Goal: Task Accomplishment & Management: Manage account settings

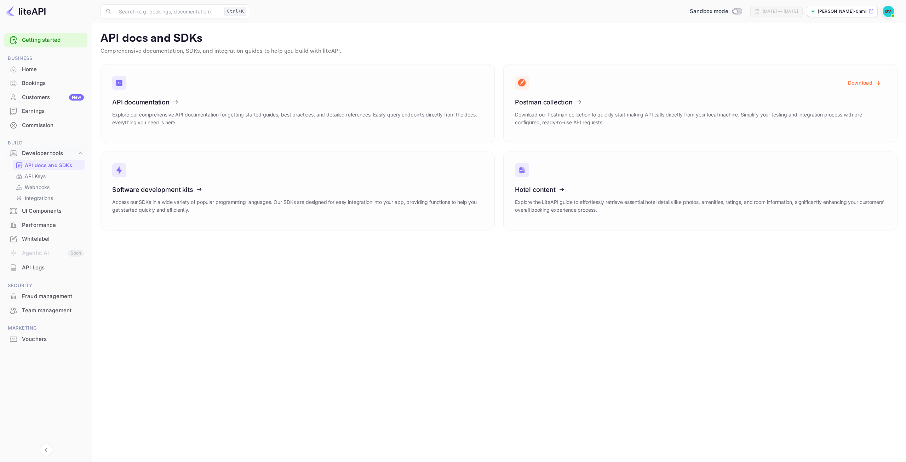
click at [834, 12] on p "[PERSON_NAME]-0nmll...." at bounding box center [842, 11] width 49 height 6
click at [710, 401] on main "API docs and SDKs Comprehensive documentation, SDKs, and integration guides to …" at bounding box center [499, 242] width 814 height 439
click at [43, 39] on link "Getting started" at bounding box center [53, 40] width 62 height 8
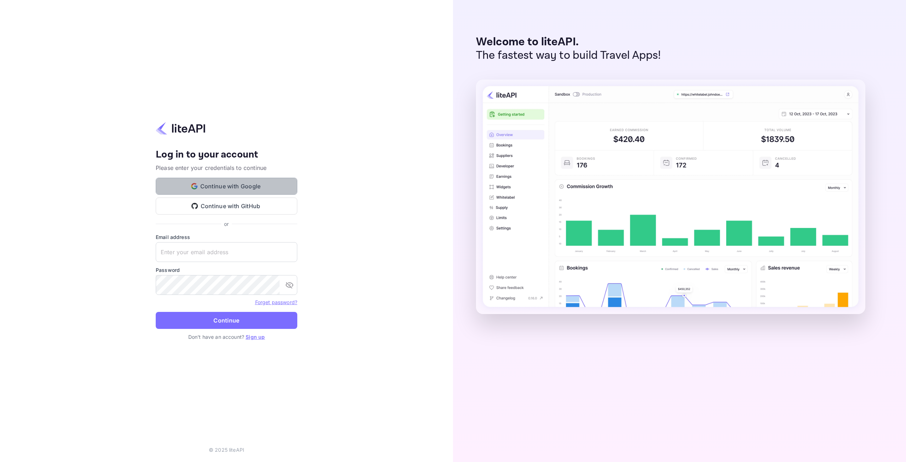
click at [252, 185] on button "Continue with Google" at bounding box center [227, 186] width 142 height 17
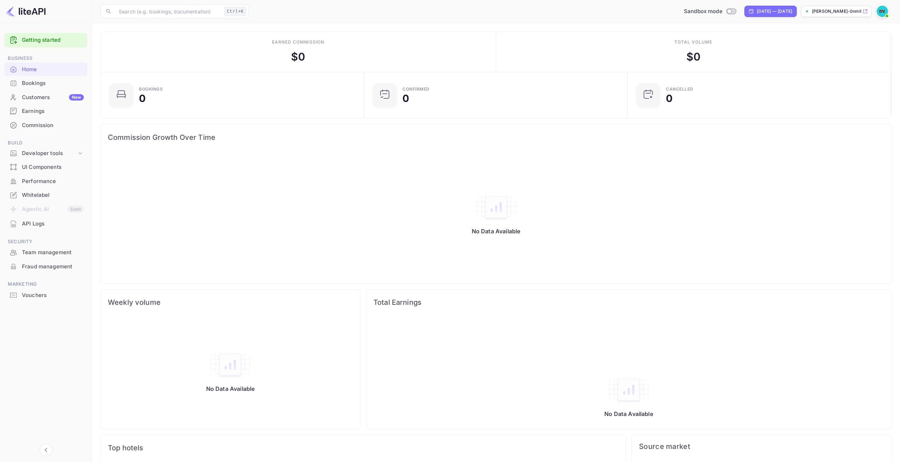
click at [885, 11] on img at bounding box center [882, 11] width 11 height 11
click at [879, 60] on icon at bounding box center [880, 56] width 8 height 8
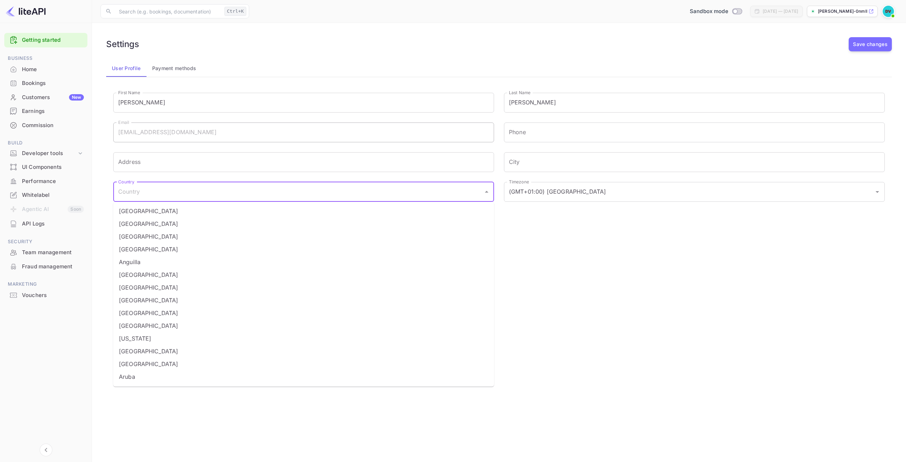
click at [190, 196] on input "Country" at bounding box center [298, 191] width 364 height 13
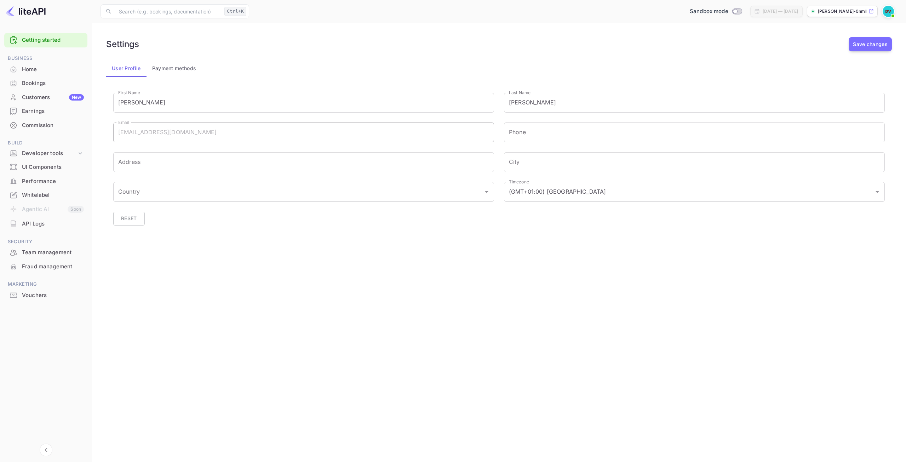
click at [661, 247] on div "Settings Save changes User Profile Payment methods First Name DAVID First Name …" at bounding box center [498, 141] width 797 height 221
click at [63, 92] on div "Customers New" at bounding box center [45, 98] width 83 height 14
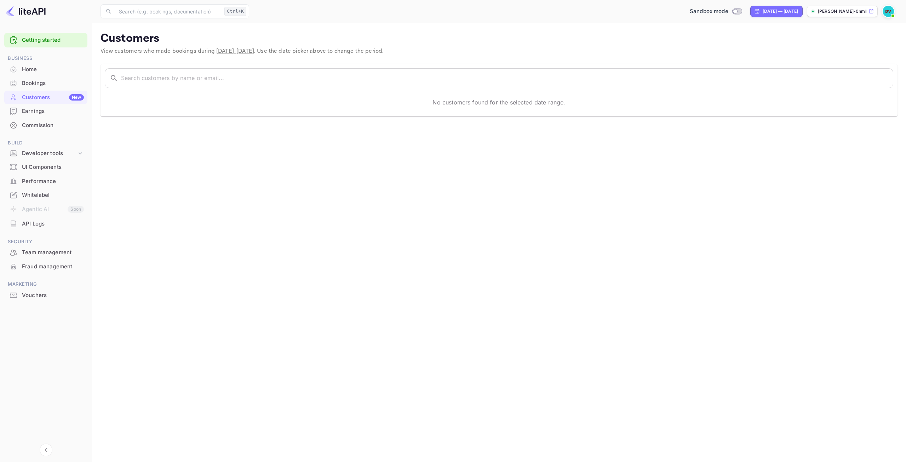
click at [32, 95] on div "Customers New" at bounding box center [53, 97] width 62 height 8
click at [30, 82] on div "Bookings" at bounding box center [53, 83] width 62 height 8
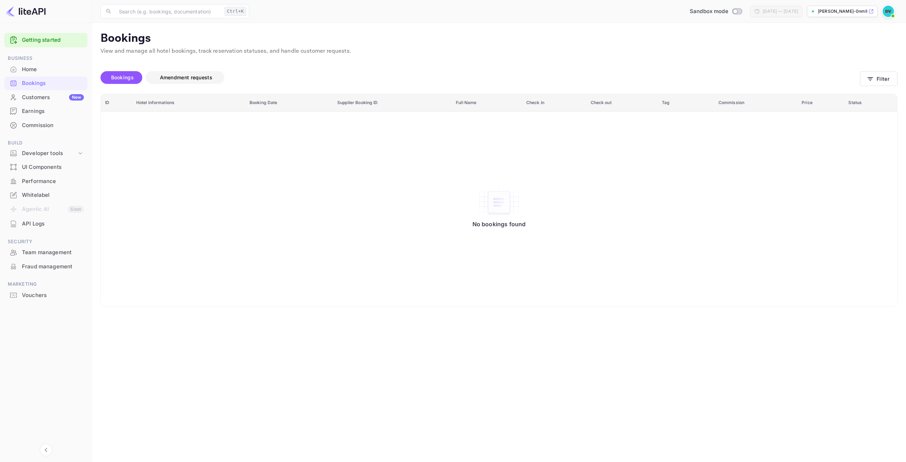
click at [197, 78] on span "Amendment requests" at bounding box center [186, 77] width 52 height 6
click at [127, 79] on span "Bookings" at bounding box center [122, 77] width 23 height 6
click at [728, 12] on input "Switch to Production mode" at bounding box center [735, 11] width 14 height 5
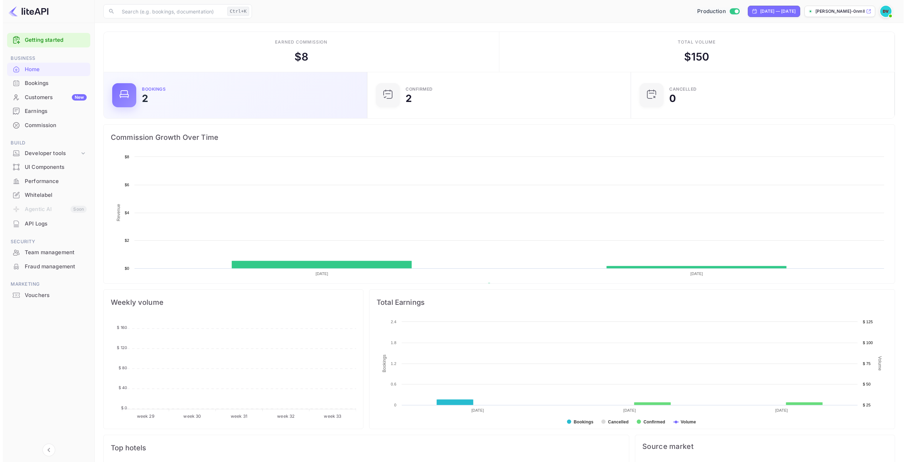
scroll to position [110, 254]
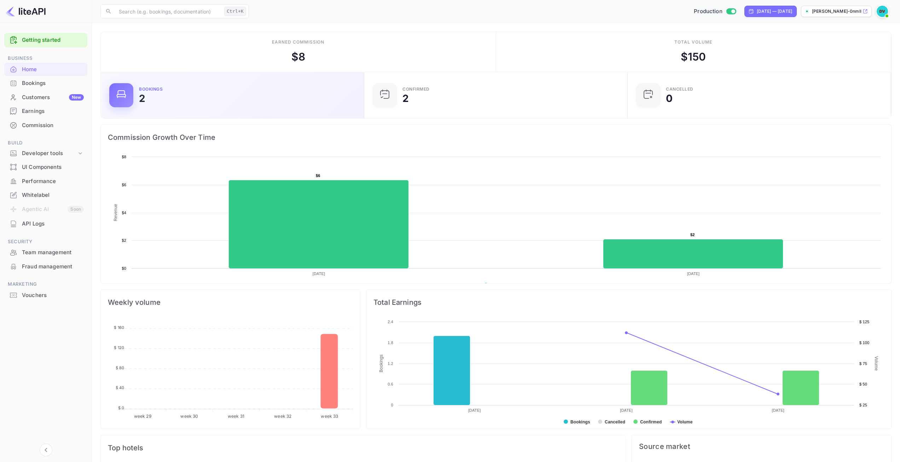
click at [133, 100] on div at bounding box center [121, 95] width 24 height 24
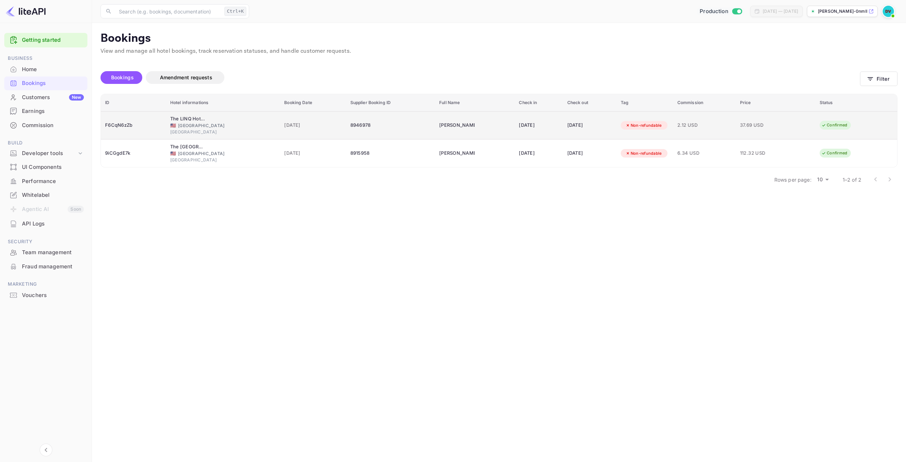
click at [325, 125] on span "18 Aug 2025" at bounding box center [312, 125] width 57 height 8
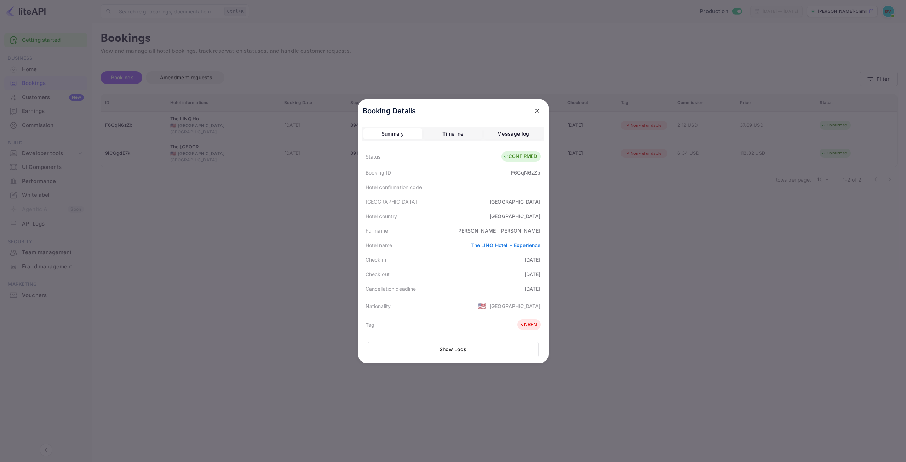
click at [534, 107] on icon "close" at bounding box center [537, 110] width 7 height 7
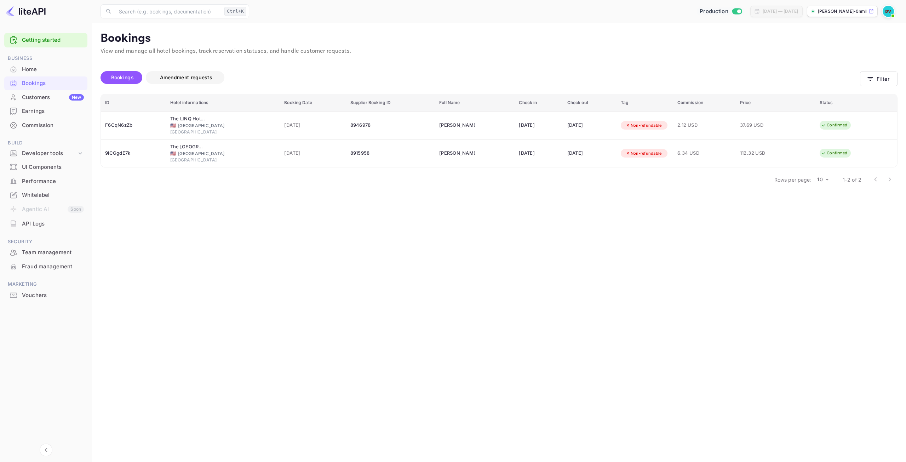
click at [203, 79] on span "Amendment requests" at bounding box center [186, 77] width 52 height 6
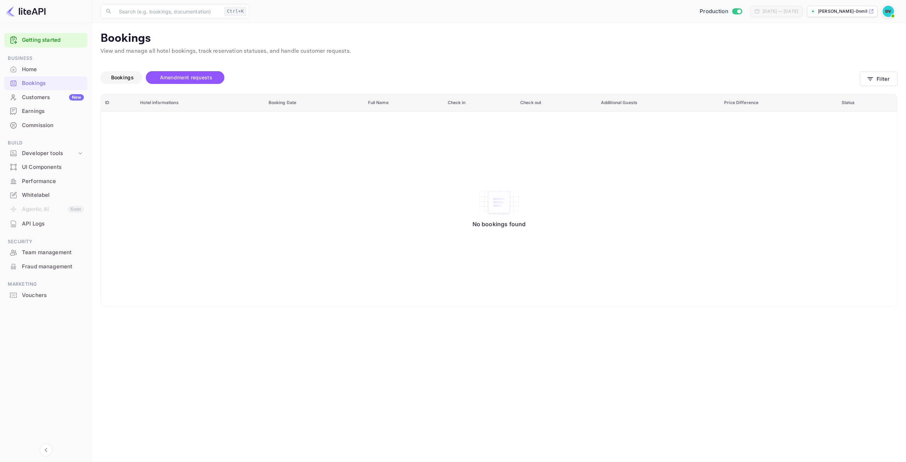
click at [122, 74] on span "Bookings" at bounding box center [122, 77] width 23 height 6
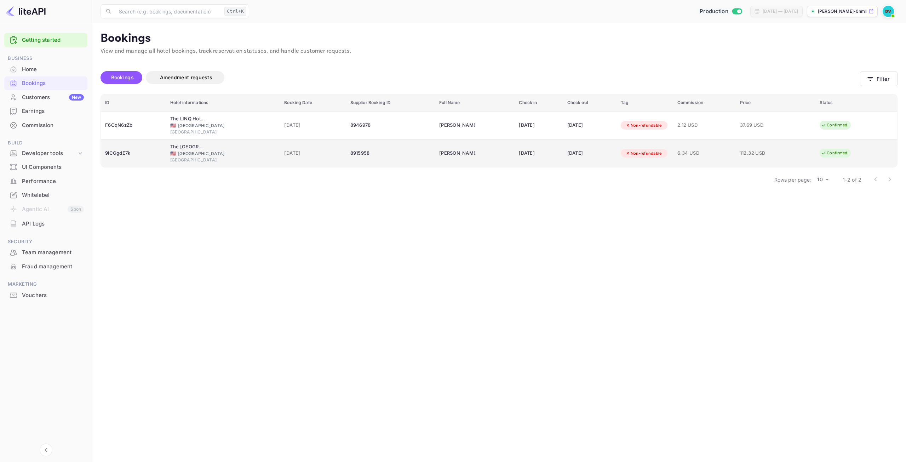
click at [650, 150] on div "Non-refundable" at bounding box center [644, 153] width 46 height 9
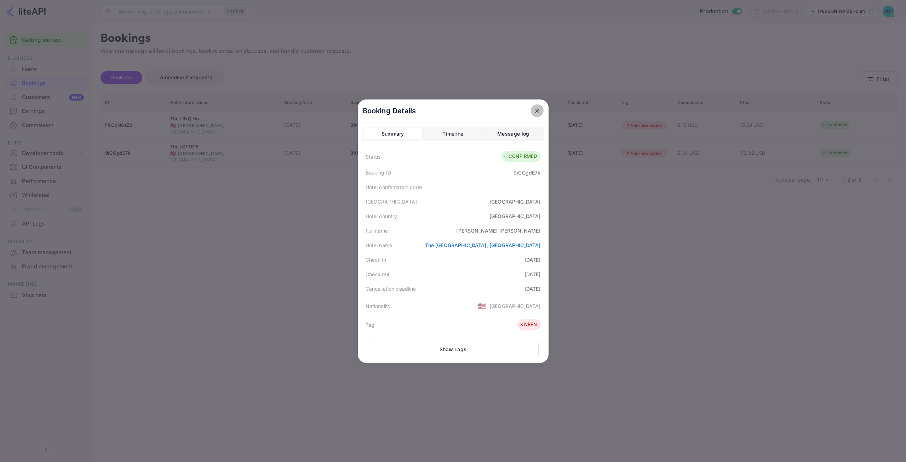
click at [536, 109] on icon "close" at bounding box center [537, 110] width 7 height 7
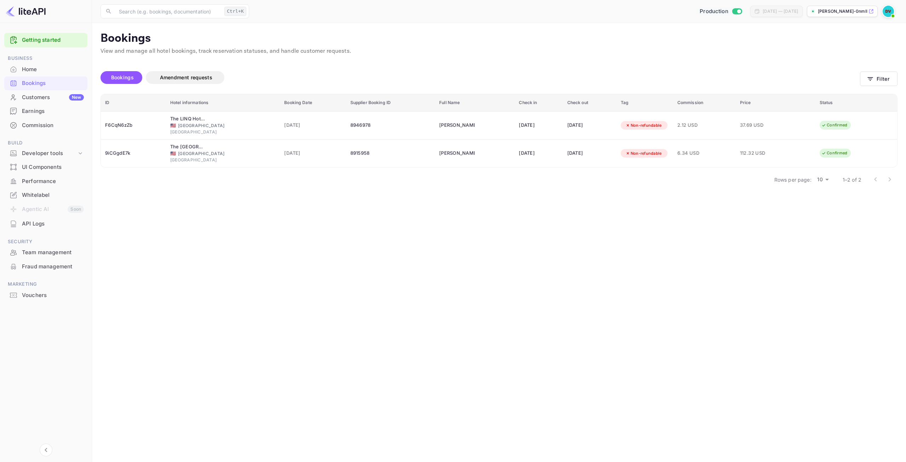
click at [22, 100] on div "Customers New" at bounding box center [53, 97] width 62 height 8
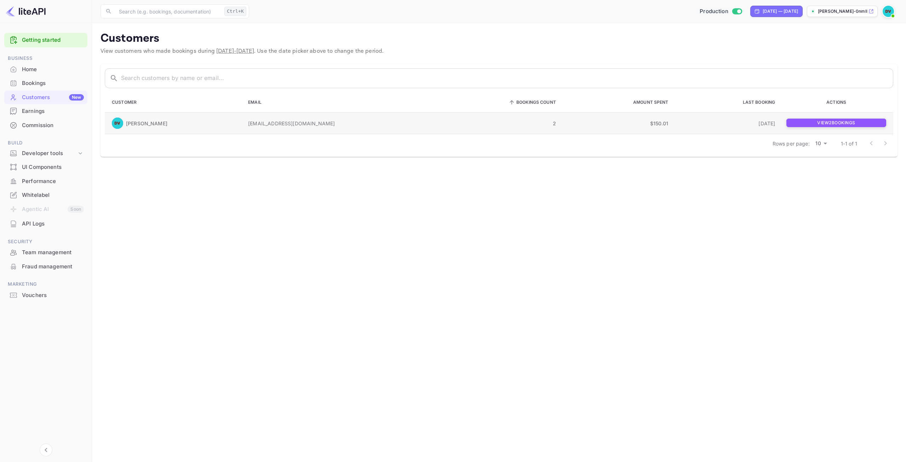
click at [811, 124] on p "View 2 booking s" at bounding box center [836, 123] width 100 height 8
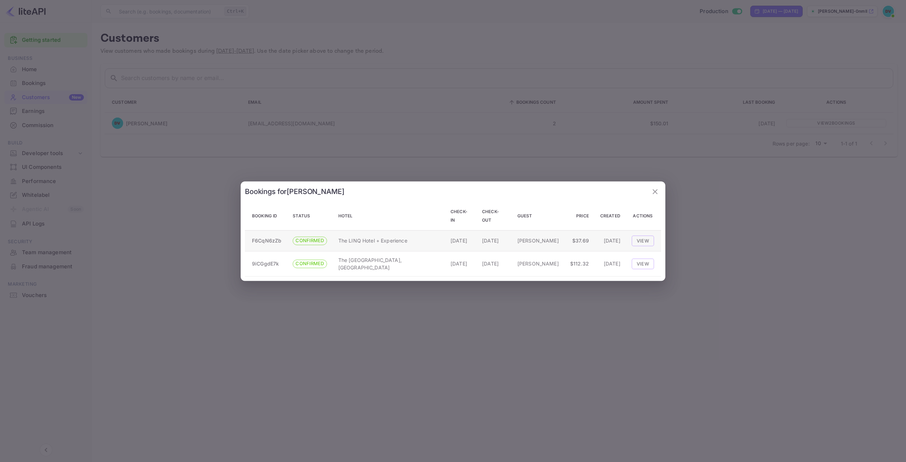
click at [646, 230] on td "View" at bounding box center [643, 240] width 35 height 21
click at [644, 235] on button "View" at bounding box center [643, 240] width 22 height 11
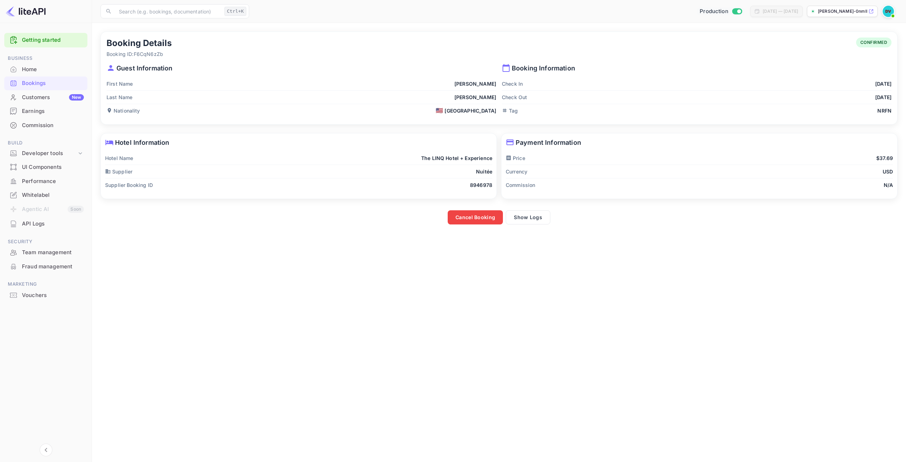
click at [24, 67] on div "Home" at bounding box center [53, 69] width 62 height 8
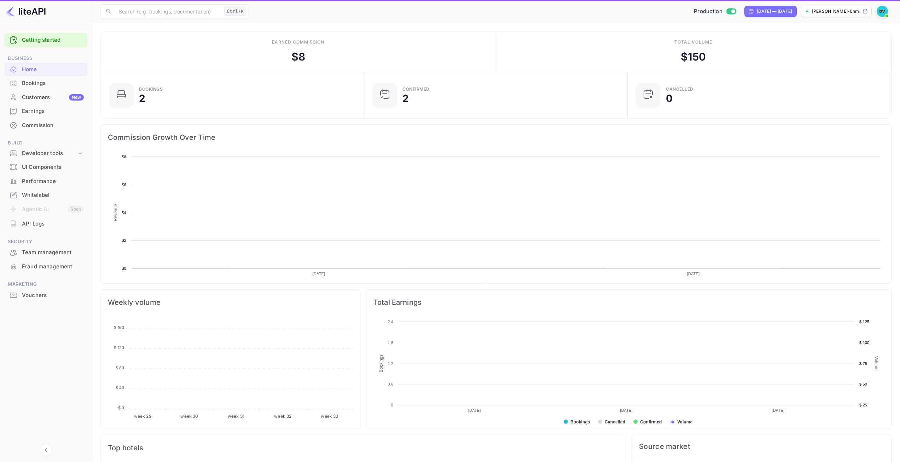
scroll to position [110, 254]
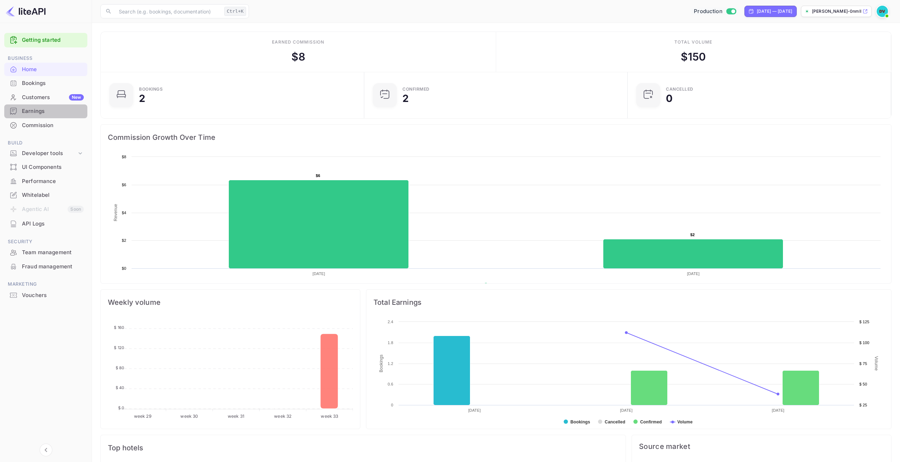
click at [29, 109] on div "Earnings" at bounding box center [53, 111] width 62 height 8
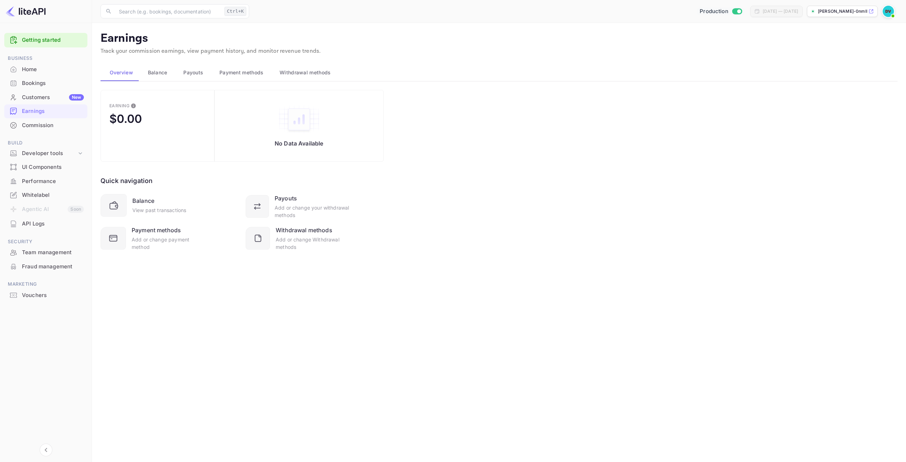
click at [201, 71] on span "Payouts" at bounding box center [193, 72] width 20 height 8
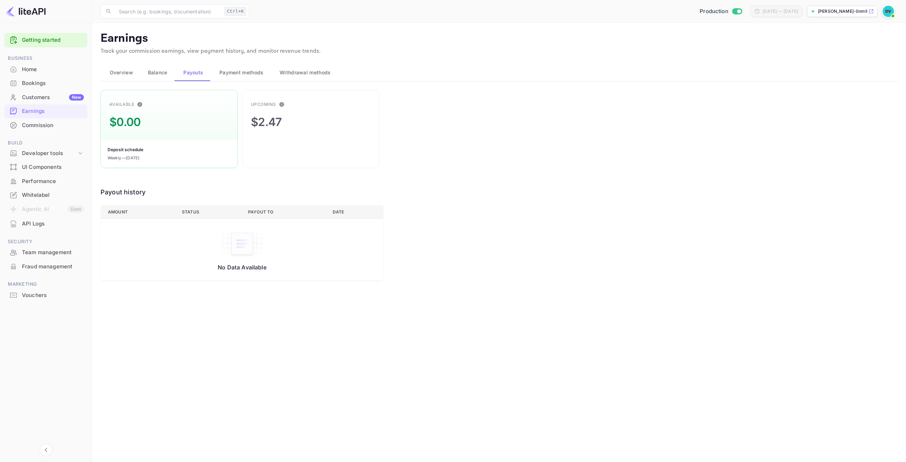
click at [255, 76] on span "Payment methods" at bounding box center [241, 72] width 44 height 8
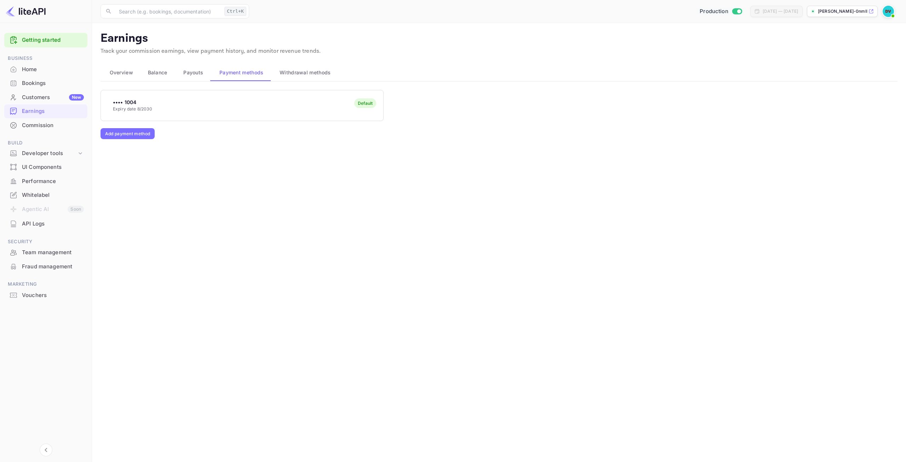
click at [362, 109] on div "Default" at bounding box center [365, 105] width 22 height 14
click at [309, 73] on span "Withdrawal methods" at bounding box center [305, 72] width 51 height 8
click at [119, 71] on span "Overview" at bounding box center [121, 72] width 23 height 8
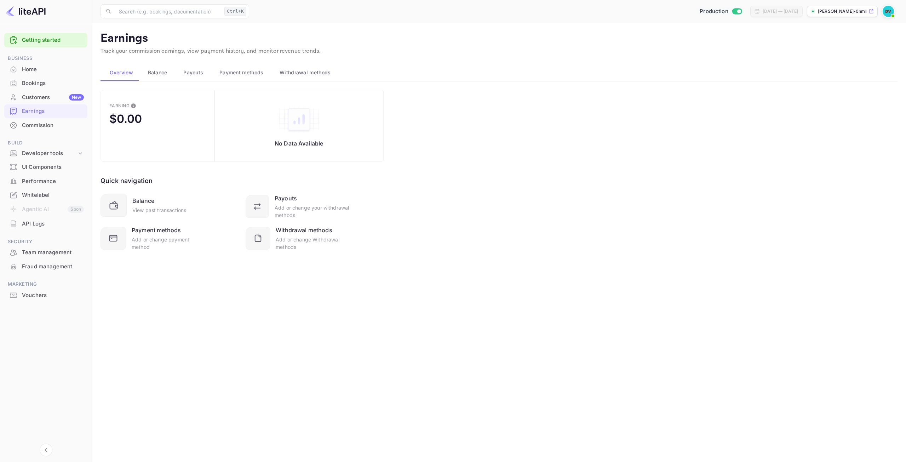
click at [158, 73] on span "Balance" at bounding box center [157, 72] width 19 height 8
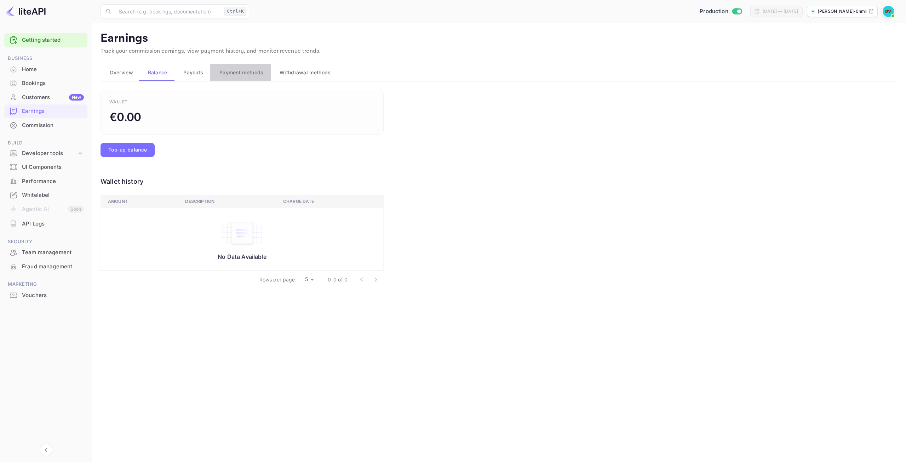
click at [231, 75] on span "Payment methods" at bounding box center [241, 72] width 44 height 8
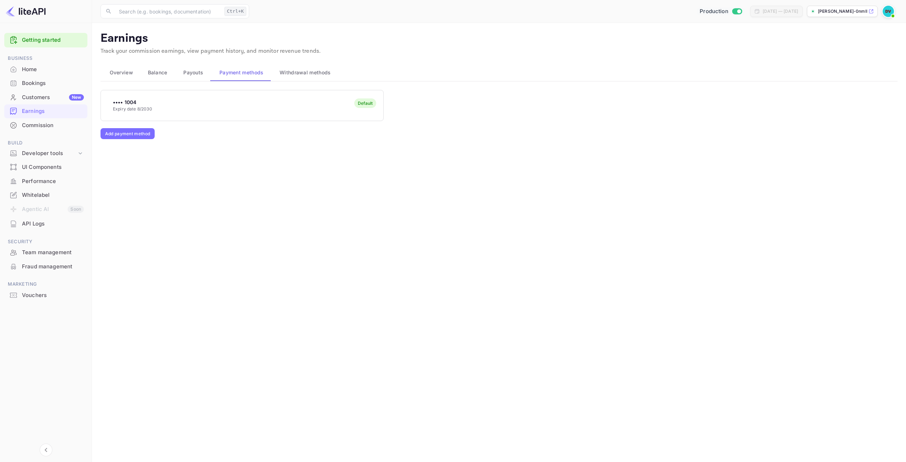
click at [146, 114] on div "•••• 1004 Expiry date 8/2030 Default" at bounding box center [242, 105] width 282 height 28
click at [193, 69] on span "Payouts" at bounding box center [193, 72] width 20 height 8
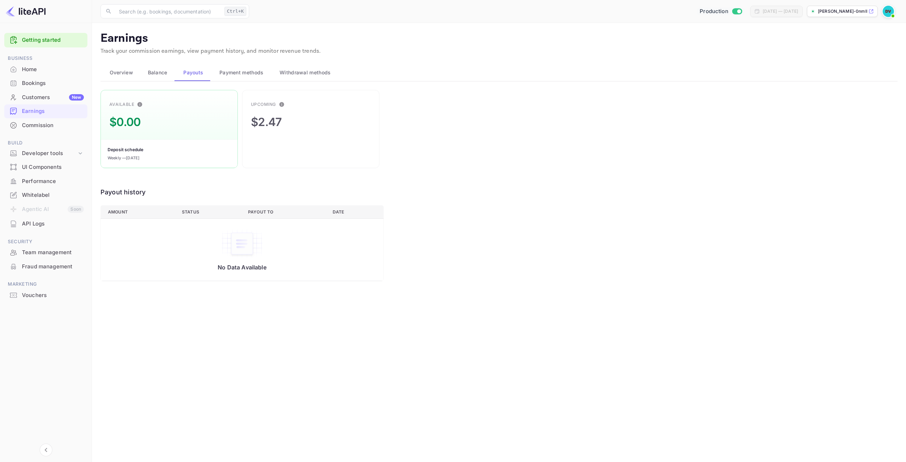
click at [230, 63] on main "Earnings Track your commission earnings, view payment history, and monitor reve…" at bounding box center [499, 242] width 814 height 439
click at [163, 73] on span "Balance" at bounding box center [157, 72] width 19 height 8
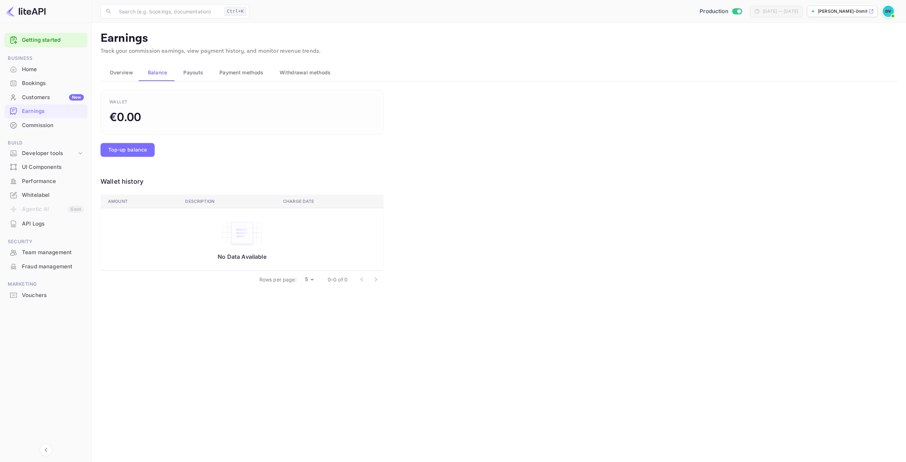
click at [121, 74] on span "Overview" at bounding box center [121, 72] width 23 height 8
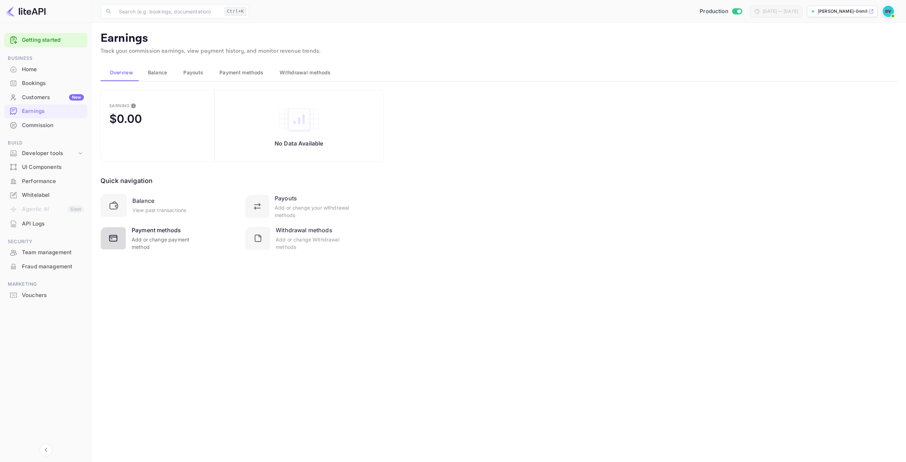
click at [148, 244] on div "Add or change payment method" at bounding box center [168, 243] width 73 height 15
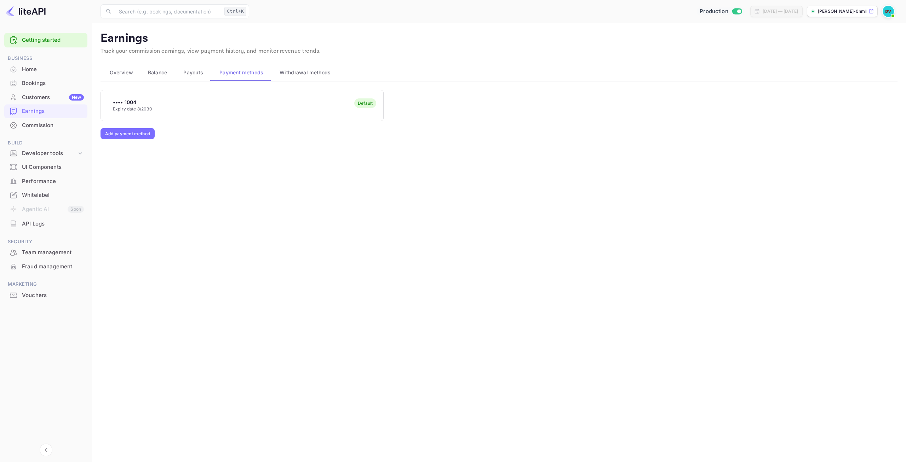
click at [123, 73] on span "Overview" at bounding box center [121, 72] width 23 height 8
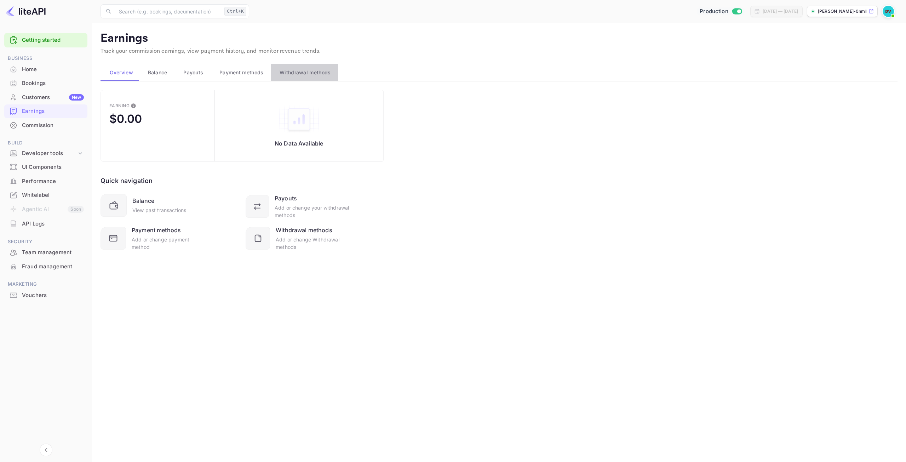
click at [309, 69] on span "Withdrawal methods" at bounding box center [305, 72] width 51 height 8
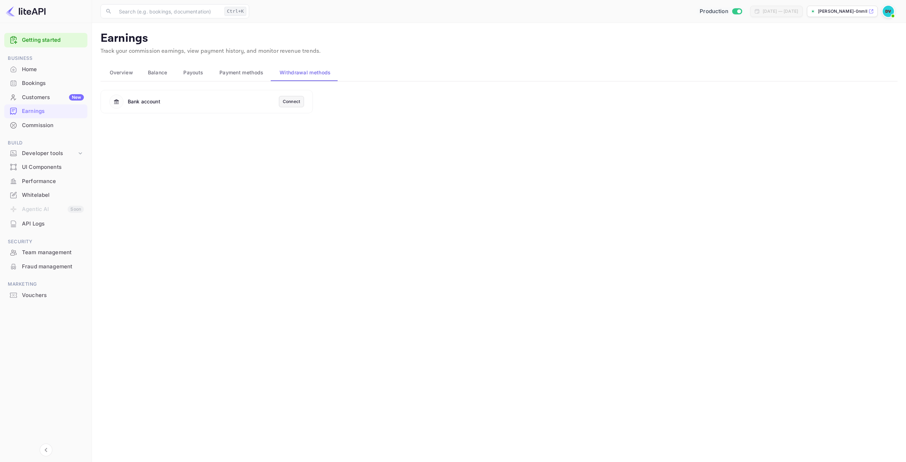
click at [249, 69] on span "Payment methods" at bounding box center [241, 72] width 44 height 8
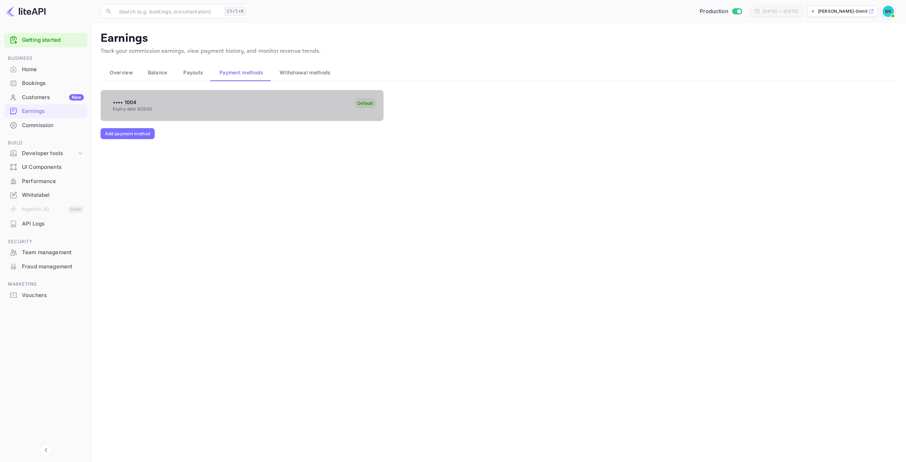
click at [271, 113] on div "•••• 1004 Expiry date 8/2030 Default" at bounding box center [242, 105] width 282 height 28
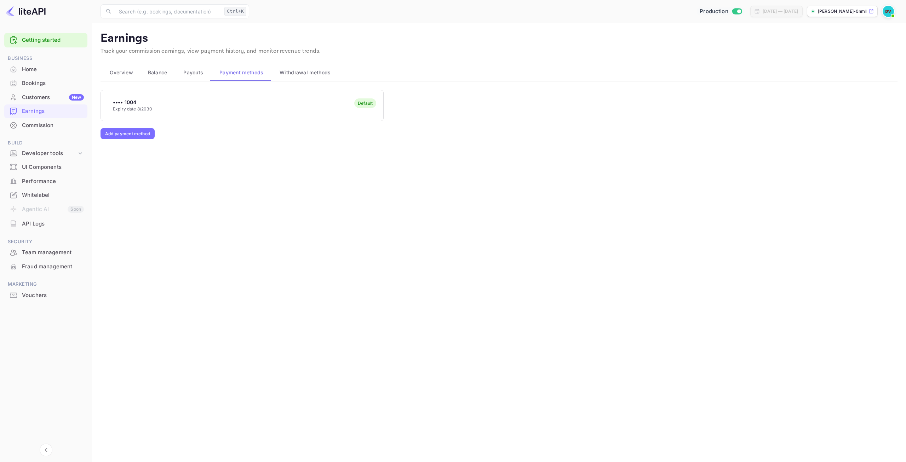
click at [271, 112] on div "•••• 1004 Expiry date 8/2030 Default" at bounding box center [242, 105] width 282 height 28
click at [78, 152] on icon at bounding box center [80, 153] width 7 height 7
click at [33, 341] on div "Vouchers" at bounding box center [53, 339] width 62 height 8
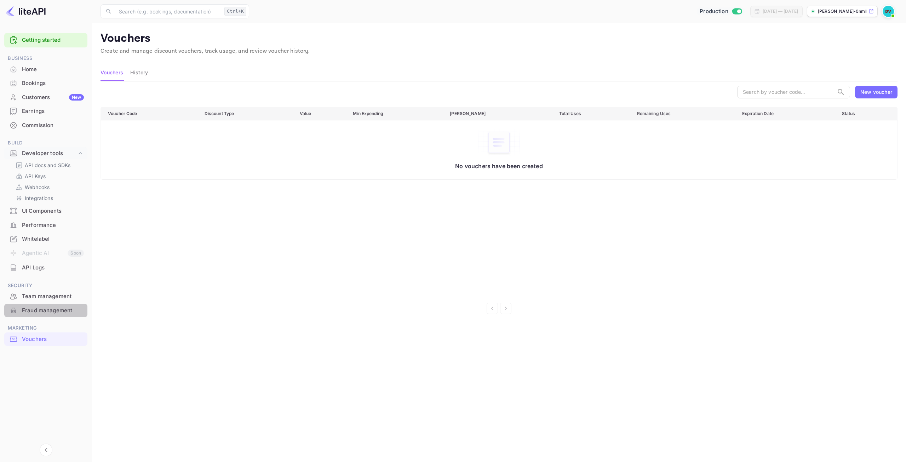
click at [47, 312] on div "Fraud management" at bounding box center [53, 310] width 62 height 8
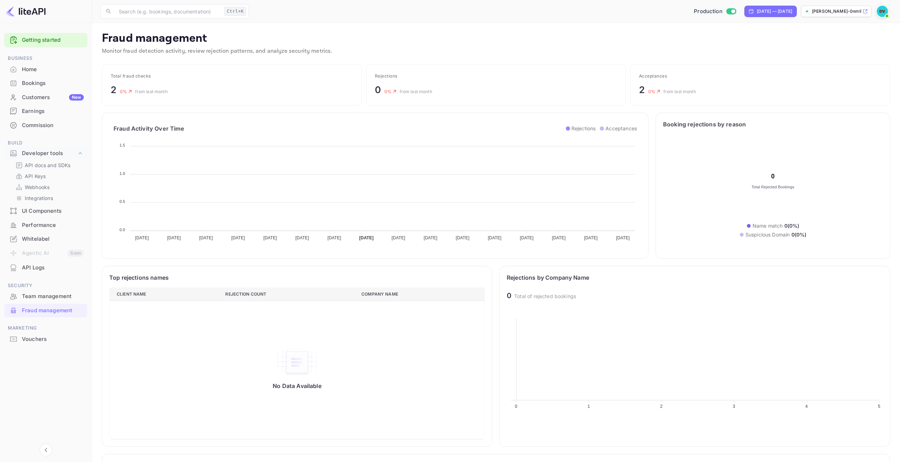
scroll to position [140, 371]
click at [39, 297] on div "Team management" at bounding box center [53, 296] width 62 height 8
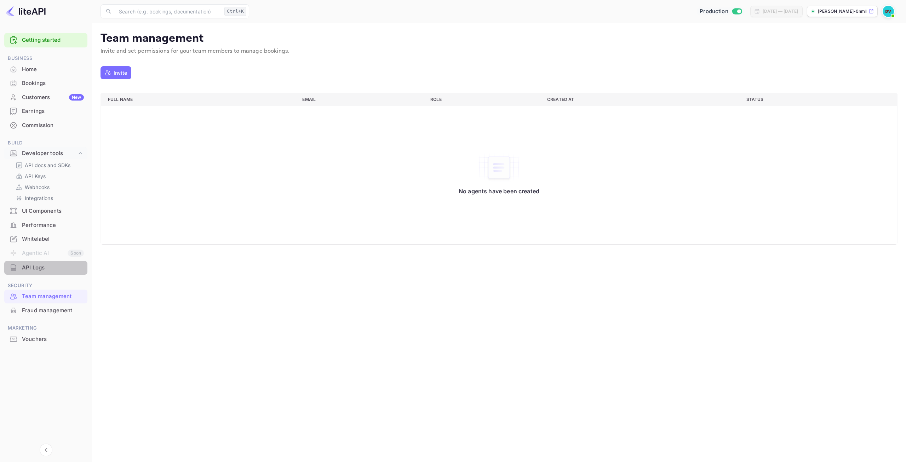
click at [29, 270] on div "API Logs" at bounding box center [53, 268] width 62 height 8
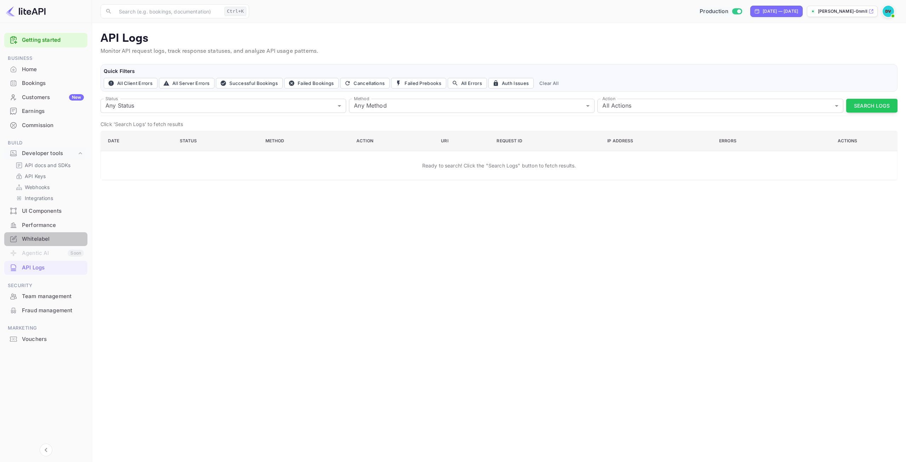
click at [41, 238] on div "Whitelabel" at bounding box center [53, 239] width 62 height 8
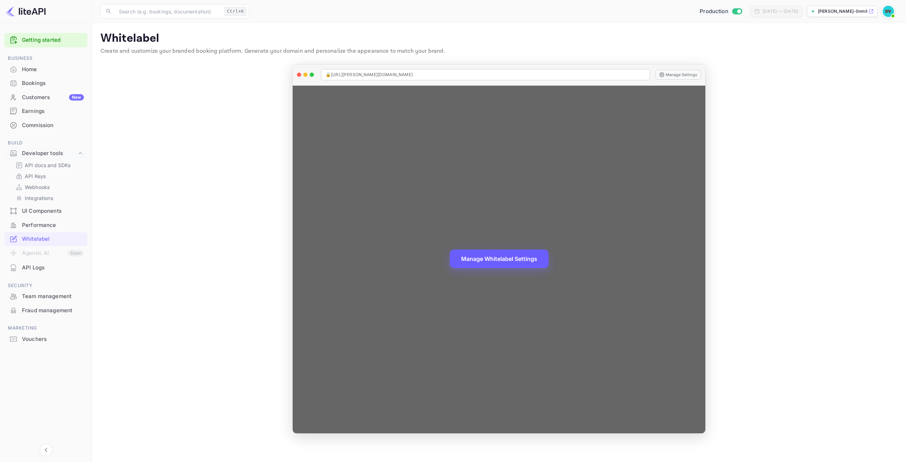
click at [507, 258] on button "Manage Whitelabel Settings" at bounding box center [499, 258] width 99 height 18
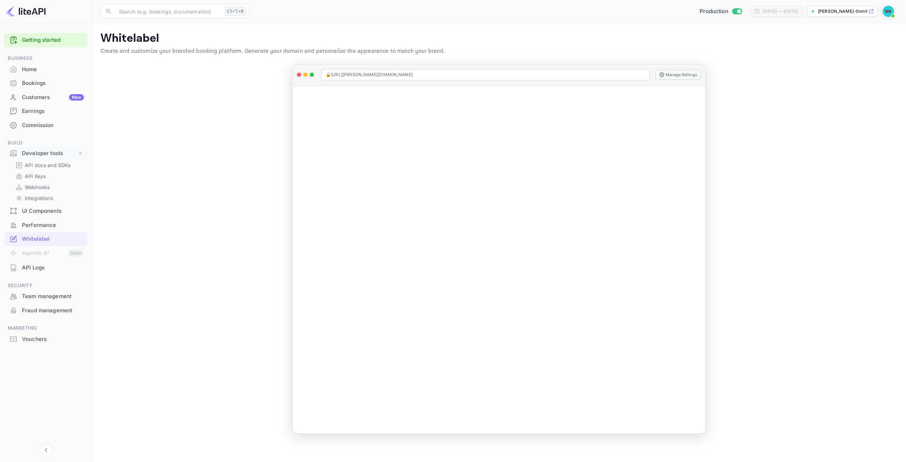
click at [35, 238] on div "Whitelabel" at bounding box center [53, 239] width 62 height 8
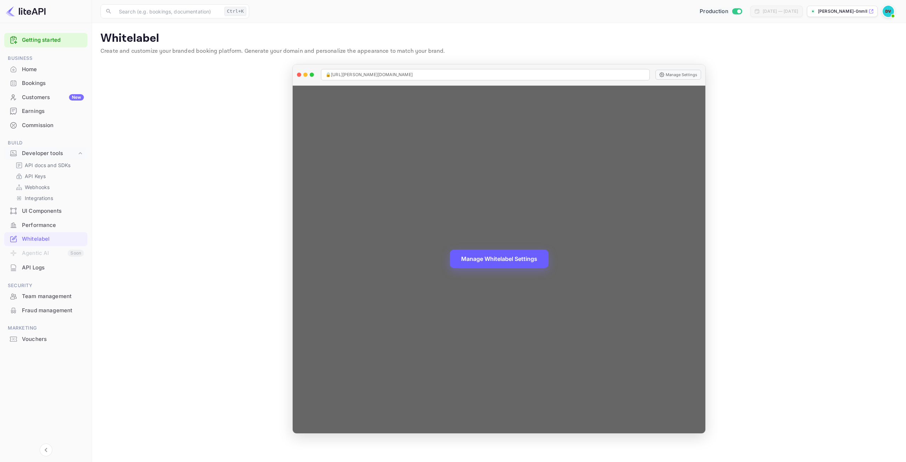
click at [526, 259] on button "Manage Whitelabel Settings" at bounding box center [499, 258] width 99 height 18
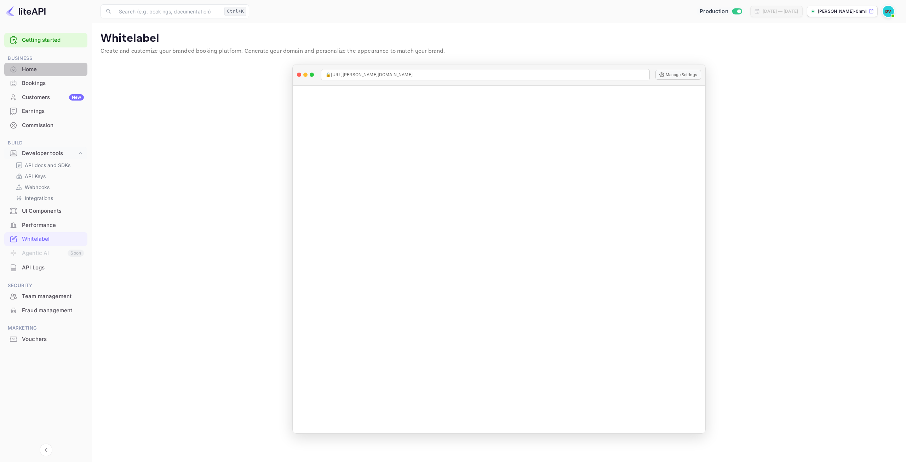
click at [24, 68] on div "Home" at bounding box center [53, 69] width 62 height 8
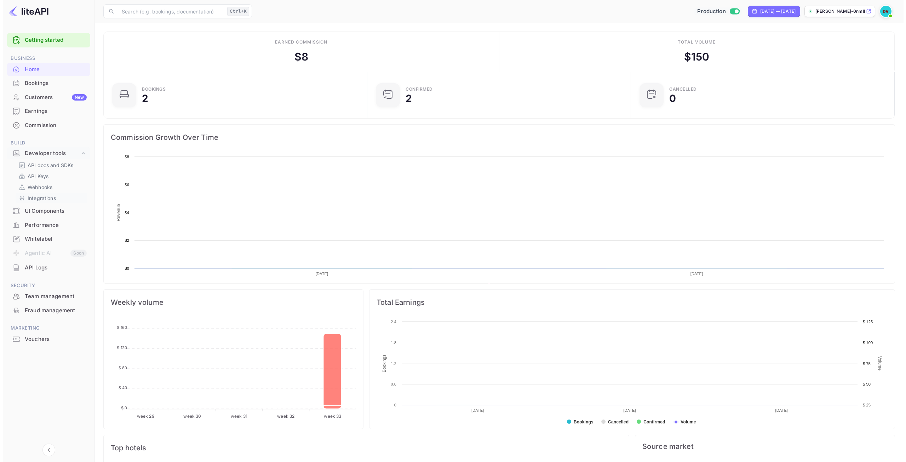
scroll to position [110, 254]
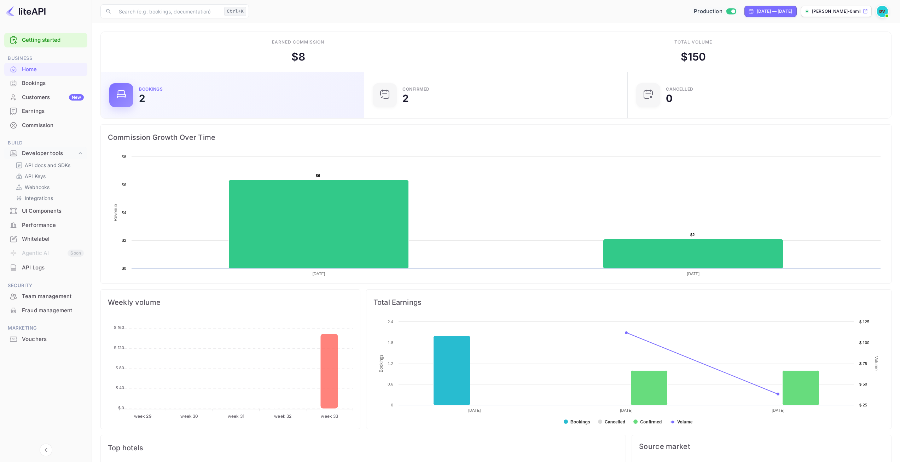
click at [130, 96] on div at bounding box center [121, 95] width 24 height 24
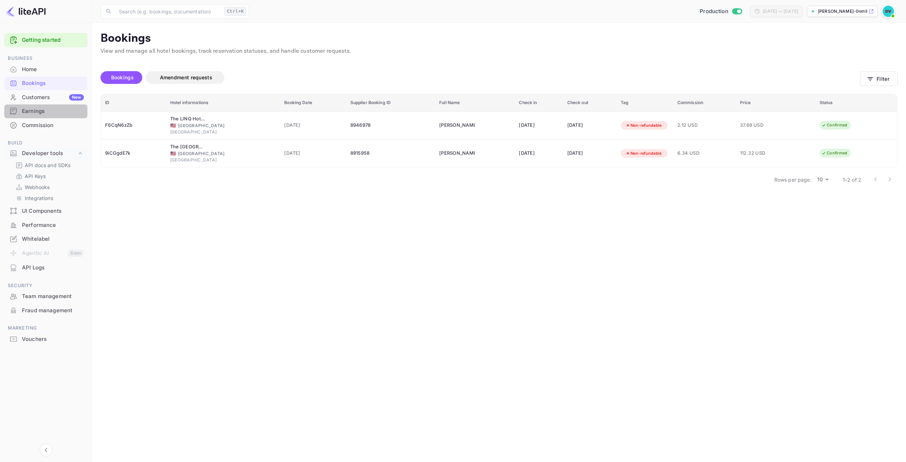
click at [40, 110] on div "Earnings" at bounding box center [53, 111] width 62 height 8
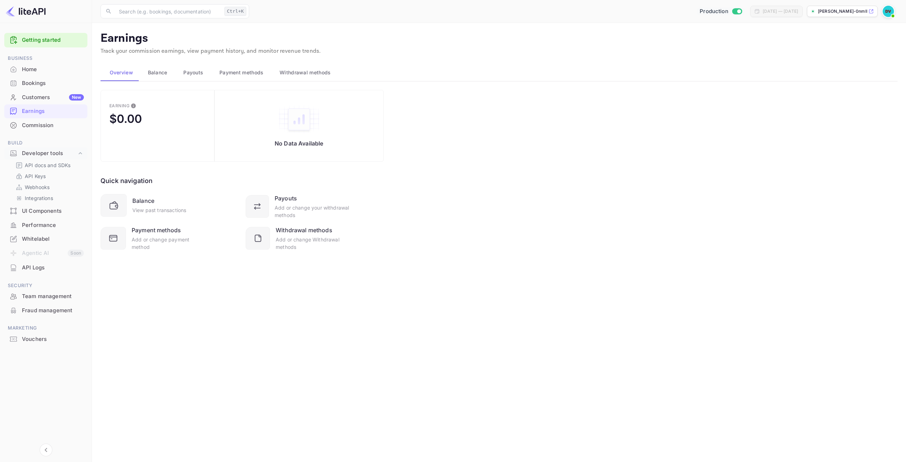
click at [190, 70] on span "Payouts" at bounding box center [193, 72] width 20 height 8
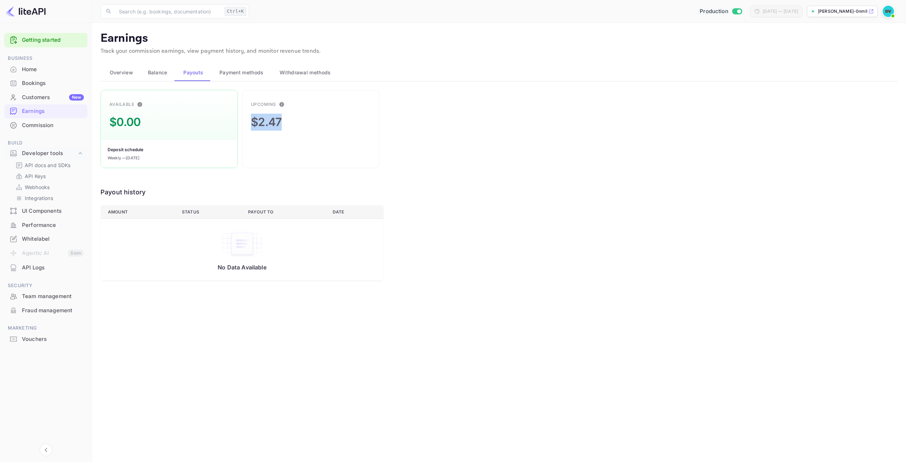
drag, startPoint x: 253, startPoint y: 119, endPoint x: 281, endPoint y: 119, distance: 28.0
click at [281, 119] on div "$2.47" at bounding box center [266, 122] width 31 height 17
click at [30, 96] on div "Customers New" at bounding box center [53, 97] width 62 height 8
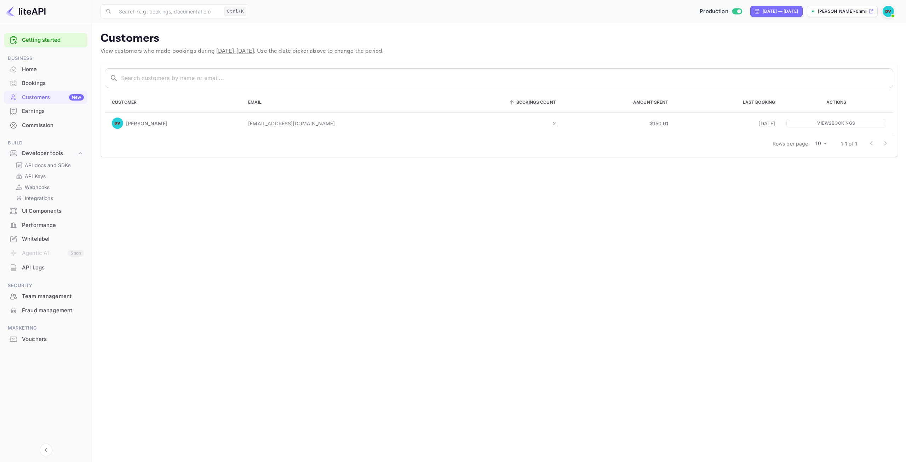
click at [34, 109] on div "Earnings" at bounding box center [53, 111] width 62 height 8
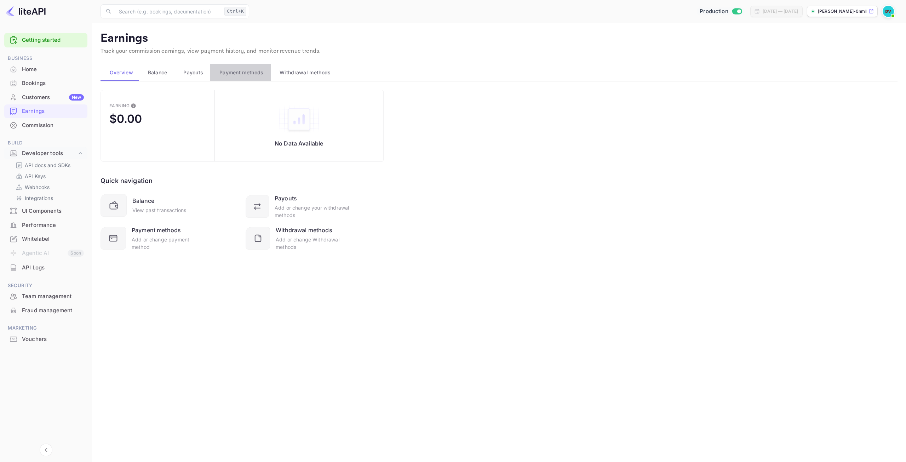
click at [234, 71] on span "Payment methods" at bounding box center [241, 72] width 44 height 8
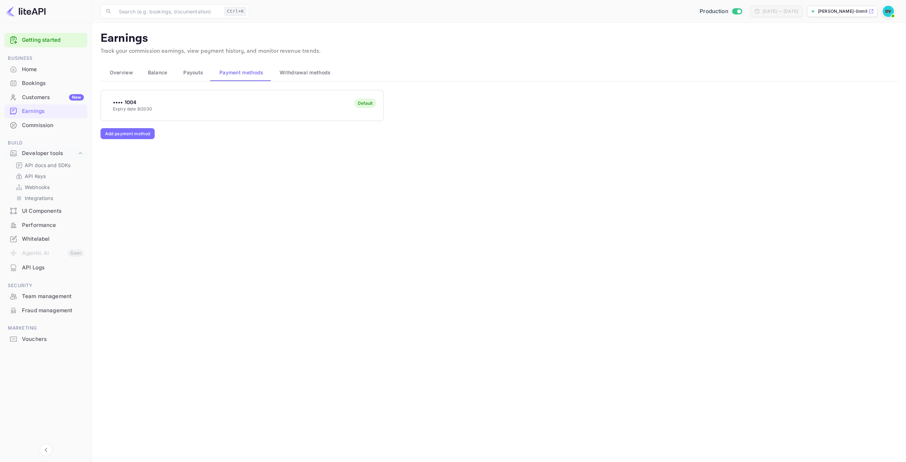
click at [368, 103] on div "Default" at bounding box center [365, 102] width 15 height 5
click at [149, 130] on button "Add payment method" at bounding box center [127, 133] width 54 height 11
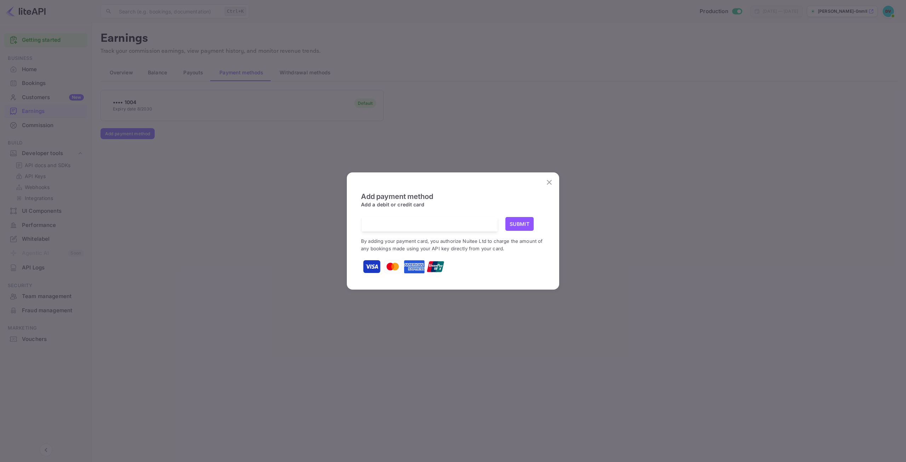
click at [374, 240] on small "By adding your payment card, you authorize Nuitee Ltd to charge the amount of a…" at bounding box center [452, 244] width 182 height 13
click at [549, 182] on icon "close" at bounding box center [549, 182] width 8 height 8
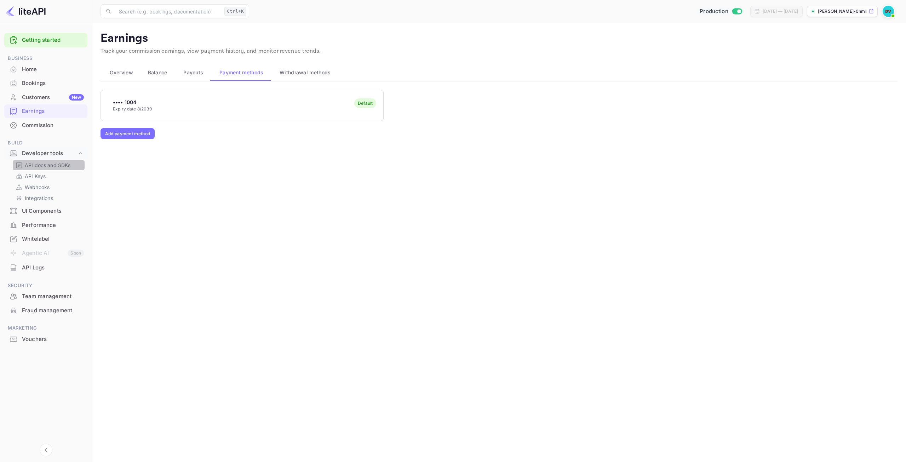
click at [36, 167] on p "API docs and SDKs" at bounding box center [48, 164] width 46 height 7
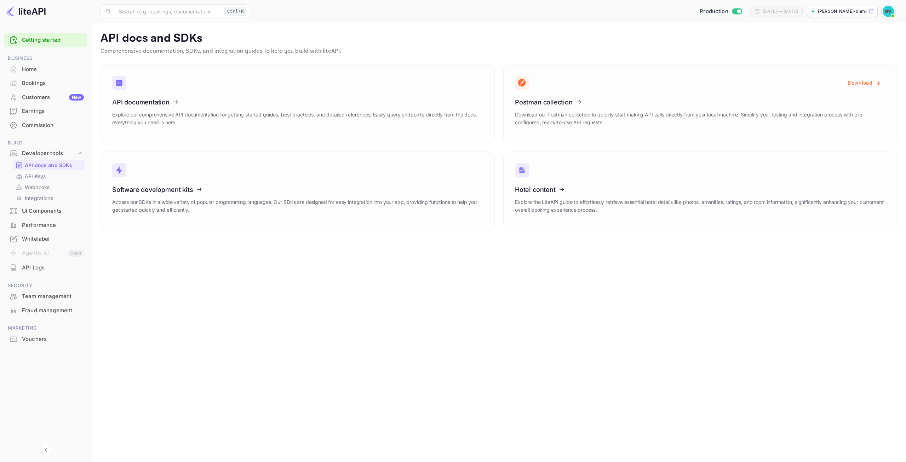
click at [31, 176] on p "API Keys" at bounding box center [35, 175] width 21 height 7
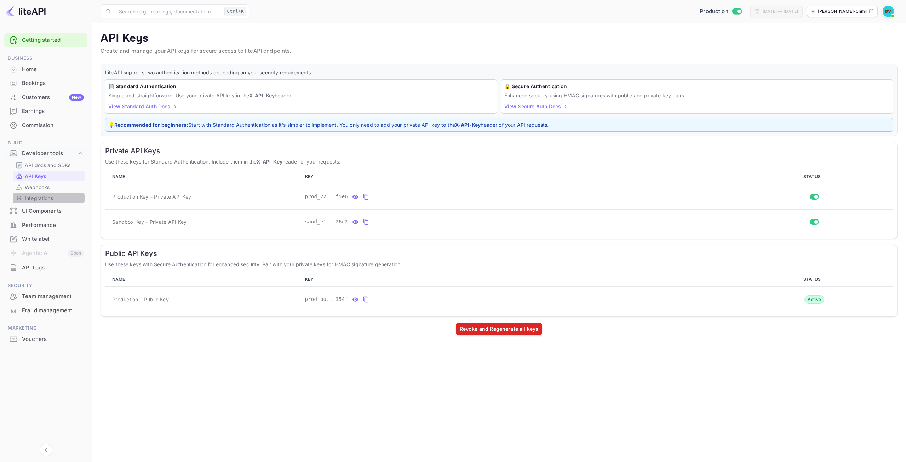
click at [30, 196] on p "Integrations" at bounding box center [39, 197] width 28 height 7
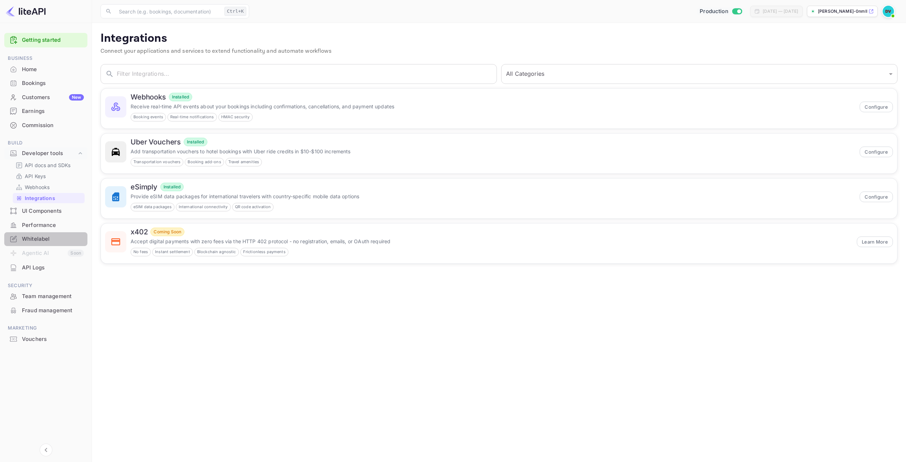
click at [30, 240] on div "Whitelabel" at bounding box center [53, 239] width 62 height 8
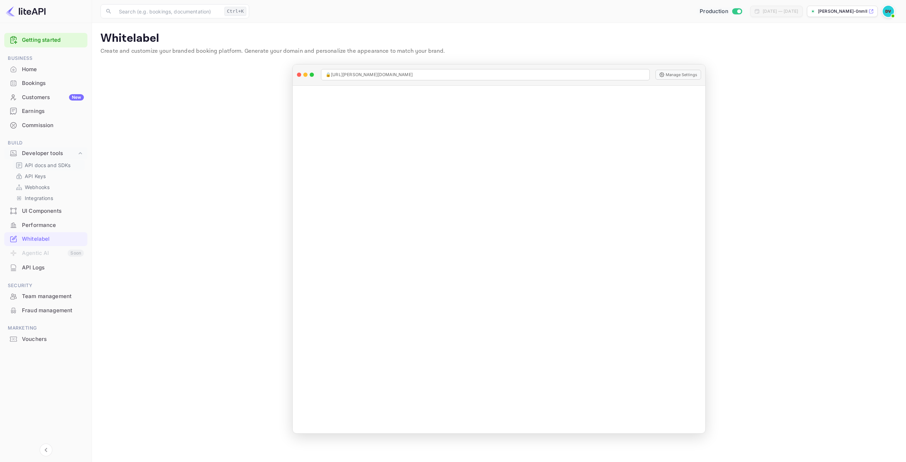
click at [20, 167] on icon at bounding box center [19, 165] width 7 height 7
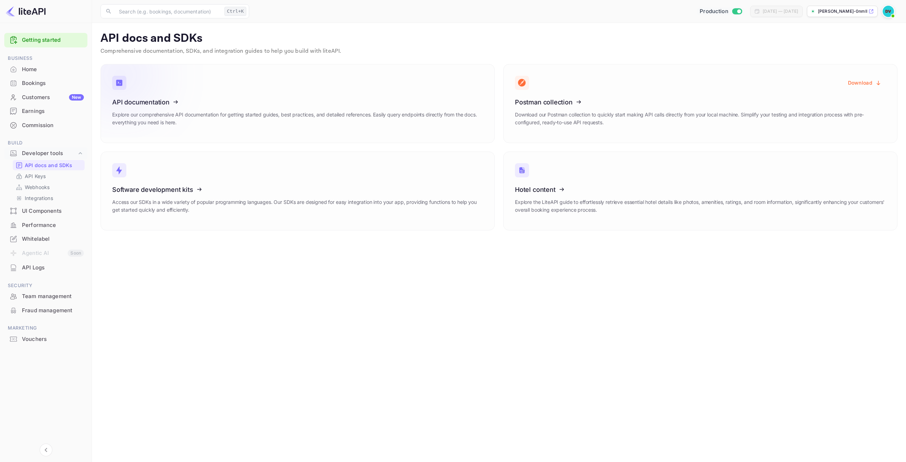
click at [152, 104] on icon at bounding box center [156, 100] width 110 height 73
click at [150, 191] on icon at bounding box center [156, 188] width 110 height 73
click at [154, 103] on icon at bounding box center [156, 100] width 110 height 73
click at [172, 199] on icon at bounding box center [156, 188] width 110 height 73
click at [42, 154] on div "Developer tools" at bounding box center [49, 153] width 55 height 8
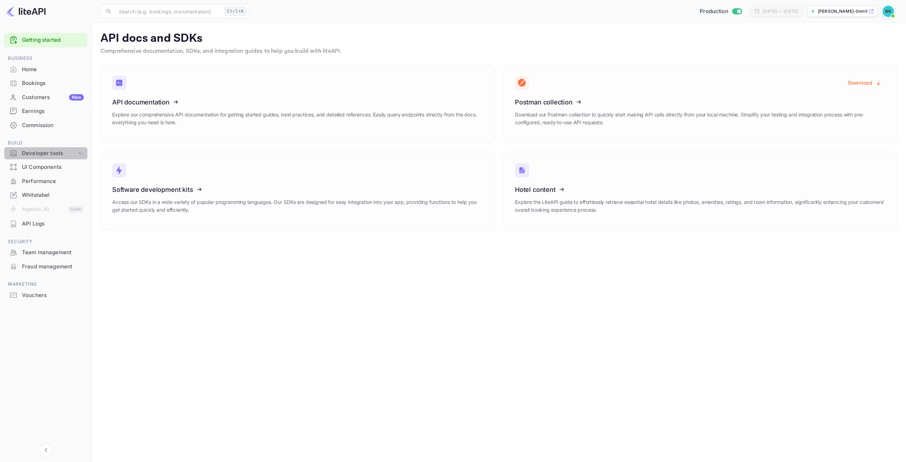
click at [42, 154] on div "Developer tools" at bounding box center [49, 153] width 55 height 8
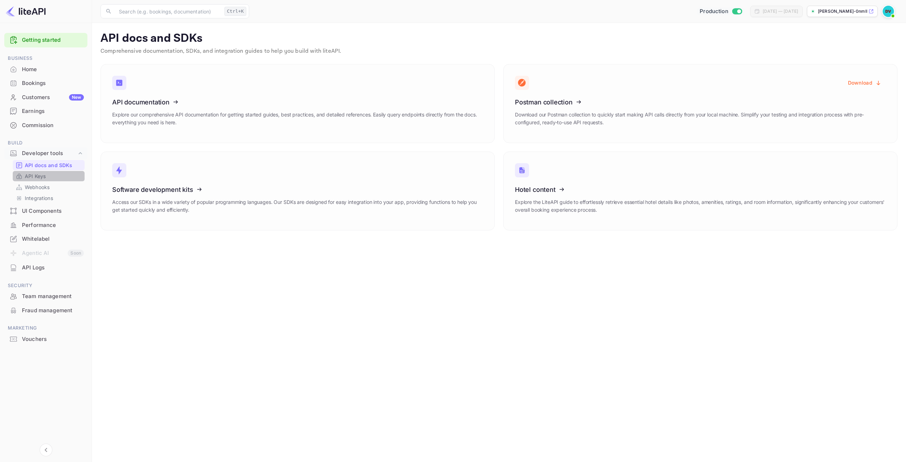
click at [39, 179] on p "API Keys" at bounding box center [35, 175] width 21 height 7
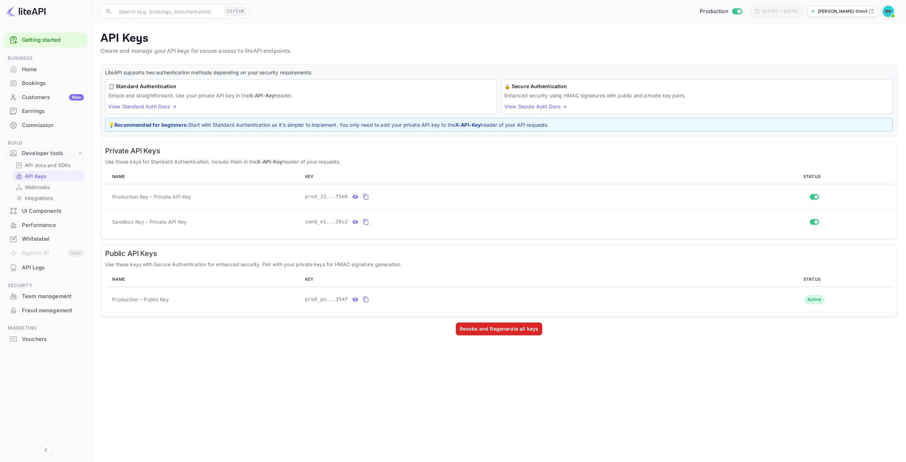
click at [168, 105] on link "View Standard Auth Docs →" at bounding box center [142, 106] width 68 height 6
click at [47, 200] on p "Integrations" at bounding box center [39, 197] width 28 height 7
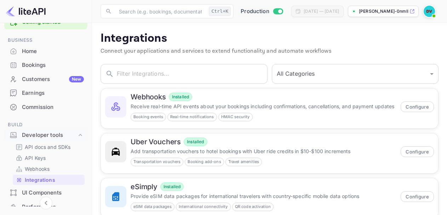
scroll to position [35, 0]
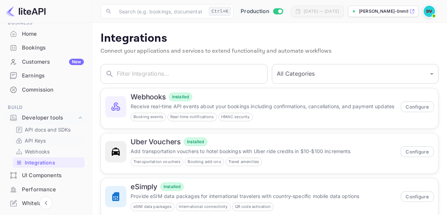
click at [40, 139] on p "API Keys" at bounding box center [35, 140] width 21 height 7
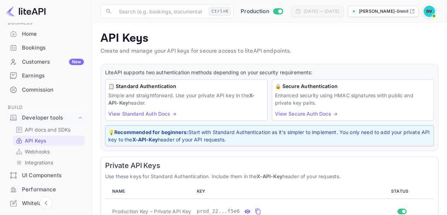
click at [40, 139] on p "API Keys" at bounding box center [36, 140] width 22 height 7
click at [54, 130] on p "API docs and SDKs" at bounding box center [48, 129] width 46 height 7
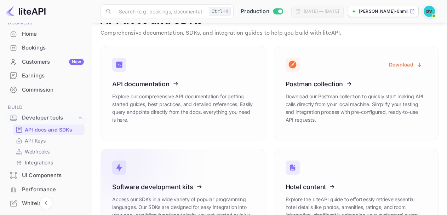
scroll to position [35, 0]
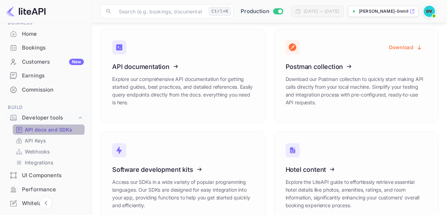
click at [54, 131] on p "API docs and SDKs" at bounding box center [49, 129] width 48 height 7
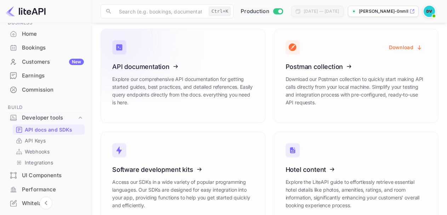
click at [144, 66] on icon at bounding box center [156, 65] width 110 height 73
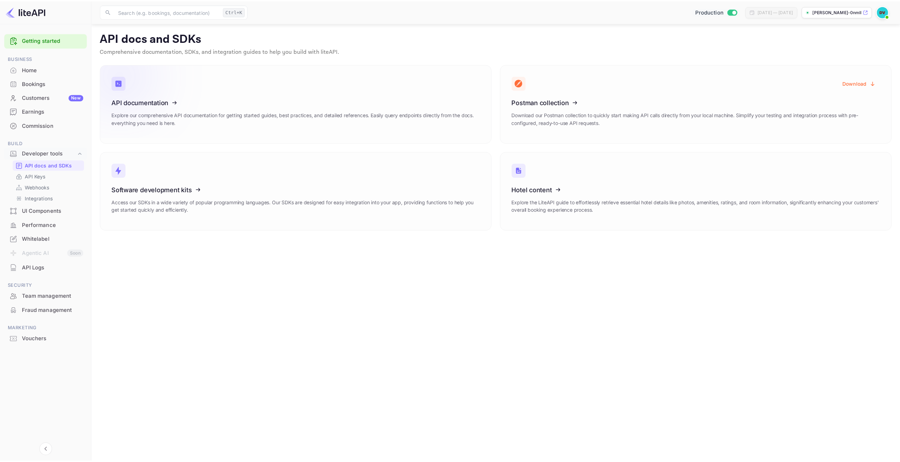
scroll to position [0, 0]
click at [162, 190] on icon at bounding box center [156, 188] width 110 height 73
click at [539, 187] on icon at bounding box center [558, 188] width 110 height 73
click at [38, 270] on div "API Logs" at bounding box center [53, 268] width 62 height 8
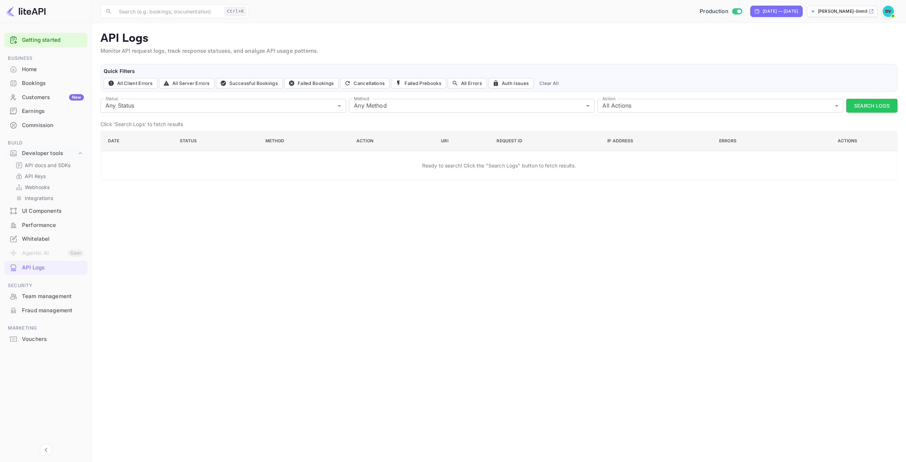
click at [34, 215] on div "UI Components" at bounding box center [45, 211] width 83 height 14
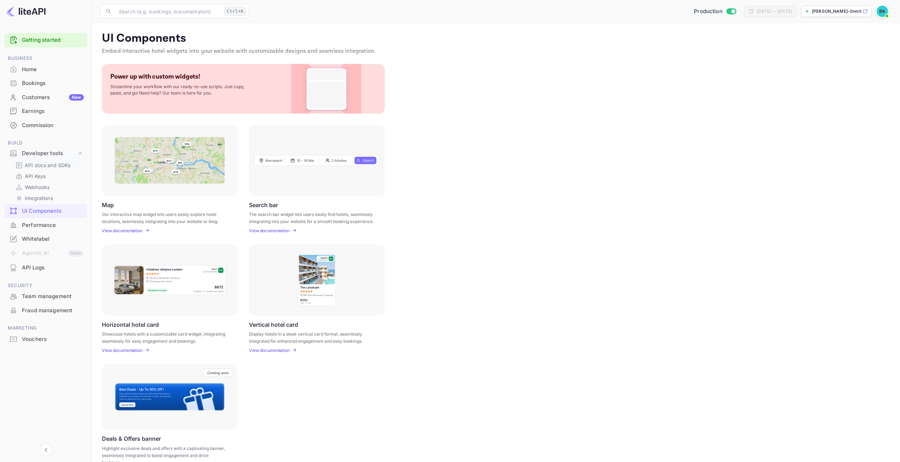
click at [47, 164] on p "API docs and SDKs" at bounding box center [48, 164] width 46 height 7
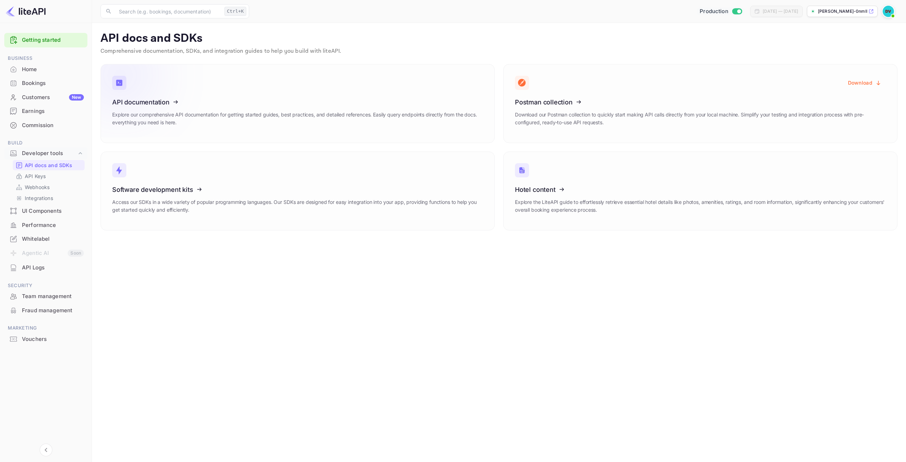
click at [121, 99] on icon at bounding box center [156, 100] width 110 height 73
click at [543, 103] on icon at bounding box center [558, 100] width 110 height 73
click at [520, 82] on icon at bounding box center [524, 75] width 52 height 25
click at [395, 134] on link "API documentation Explore our comprehensive API documentation for getting start…" at bounding box center [297, 103] width 394 height 79
click at [783, 8] on div "[DATE] — [DATE]" at bounding box center [779, 11] width 35 height 6
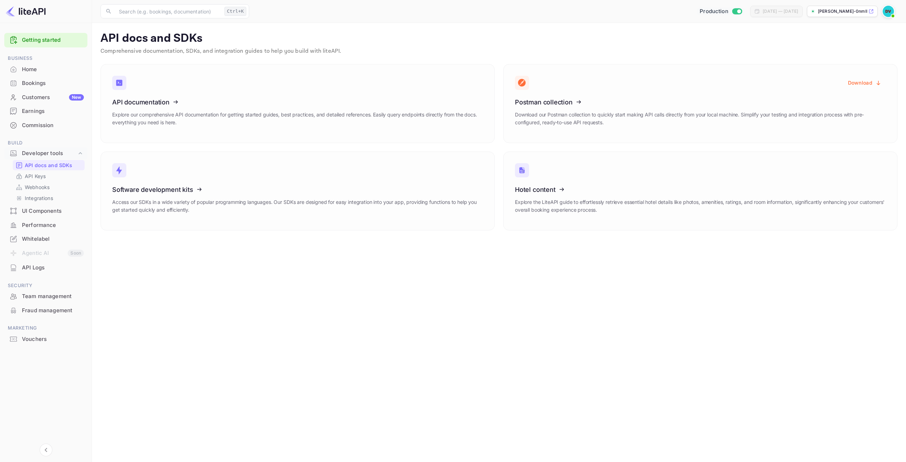
click at [887, 9] on img at bounding box center [887, 11] width 11 height 11
click at [846, 64] on div "Settings" at bounding box center [853, 55] width 81 height 17
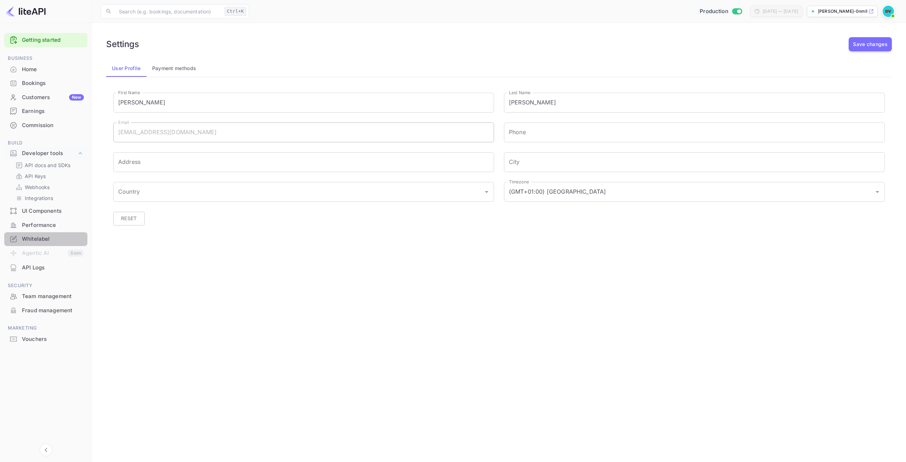
click at [44, 239] on div "Whitelabel" at bounding box center [53, 239] width 62 height 8
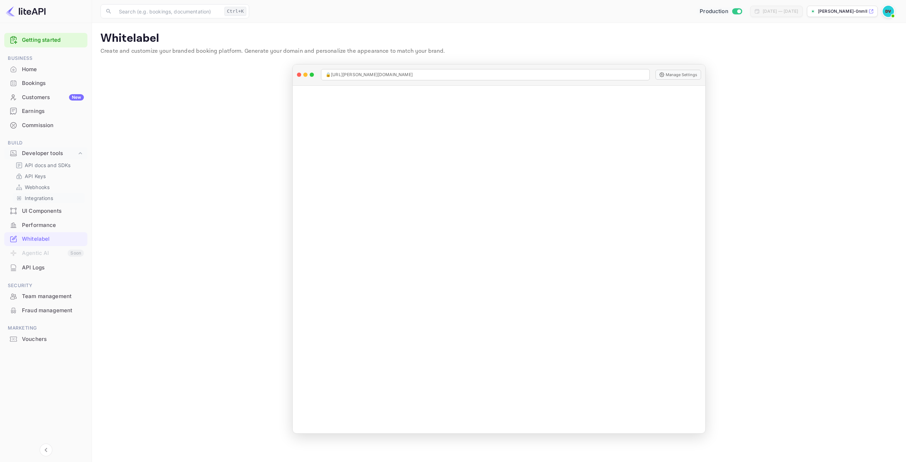
click at [37, 198] on p "Integrations" at bounding box center [39, 197] width 28 height 7
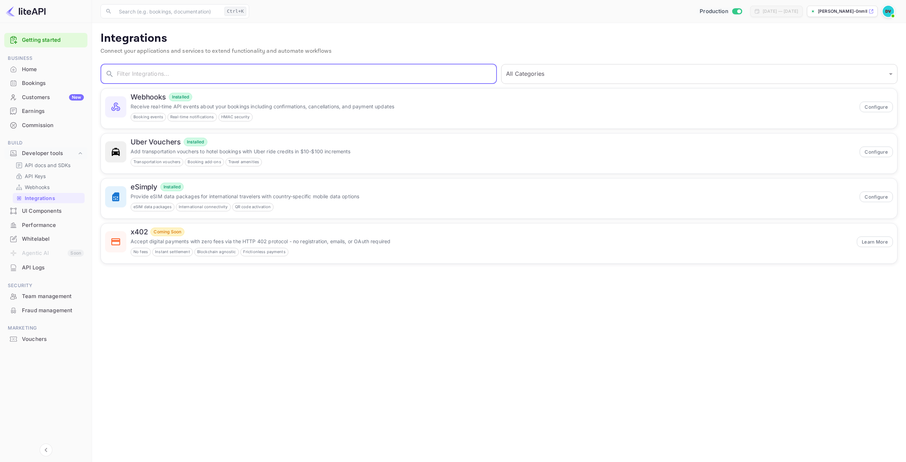
click at [345, 69] on input "text" at bounding box center [307, 74] width 380 height 20
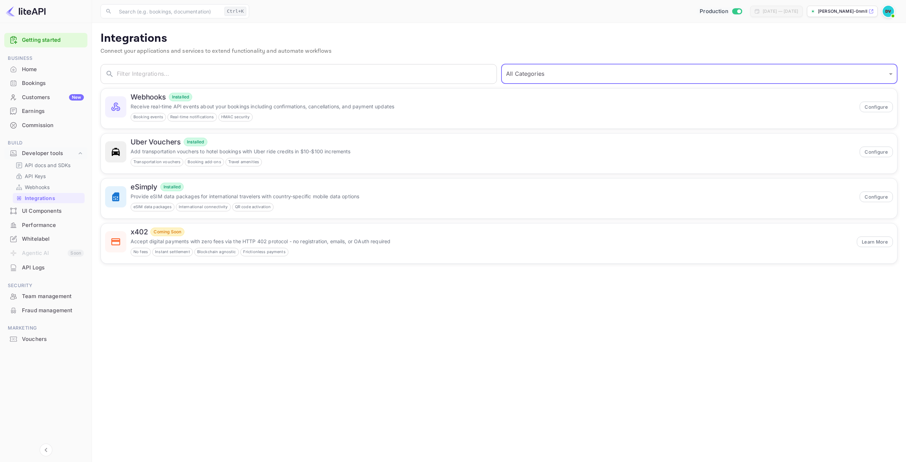
click at [751, 68] on select "All Categories Developer Tools Travel Services Payment Systems" at bounding box center [699, 74] width 396 height 20
select select "Payment Systems"
click at [501, 64] on select "All Categories Developer Tools Travel Services Payment Systems" at bounding box center [699, 74] width 396 height 20
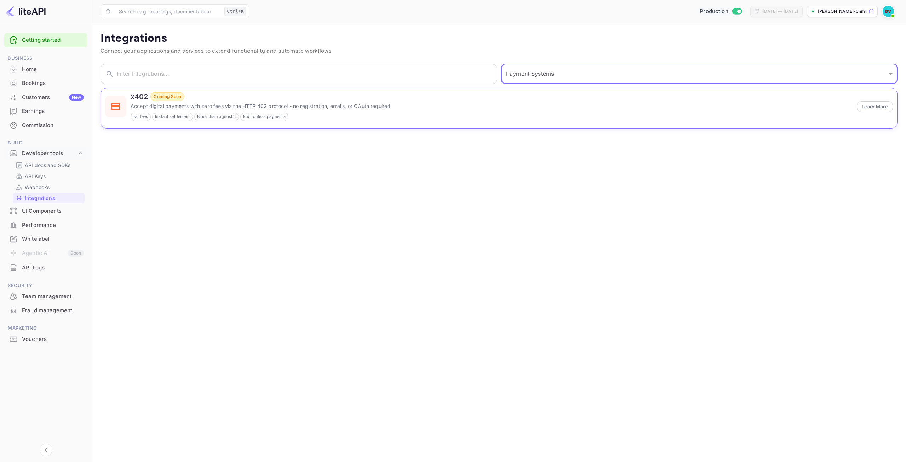
click at [370, 108] on p "Accept digital payments with zero fees via the HTTP 402 protocol - no registrat…" at bounding box center [492, 105] width 722 height 7
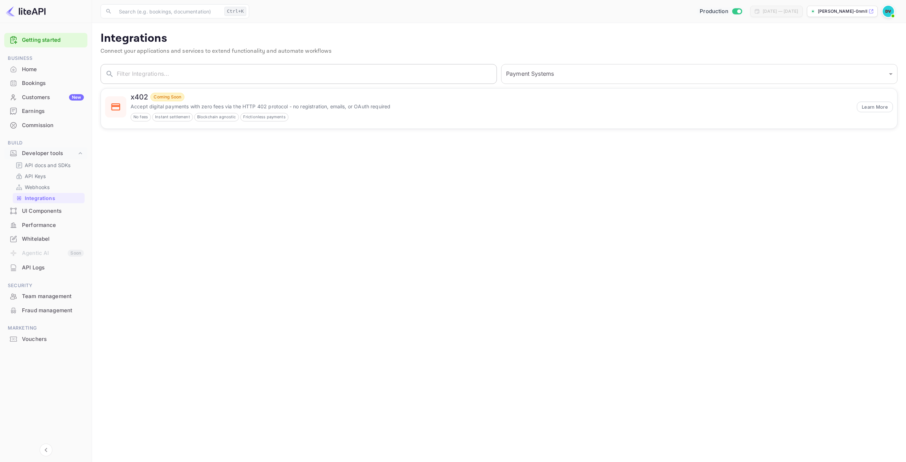
click at [187, 77] on input "text" at bounding box center [307, 74] width 380 height 20
type input "str"
drag, startPoint x: 733, startPoint y: 74, endPoint x: 731, endPoint y: 67, distance: 7.0
click at [733, 74] on select "All Categories Developer Tools Travel Services Payment Systems" at bounding box center [699, 74] width 396 height 20
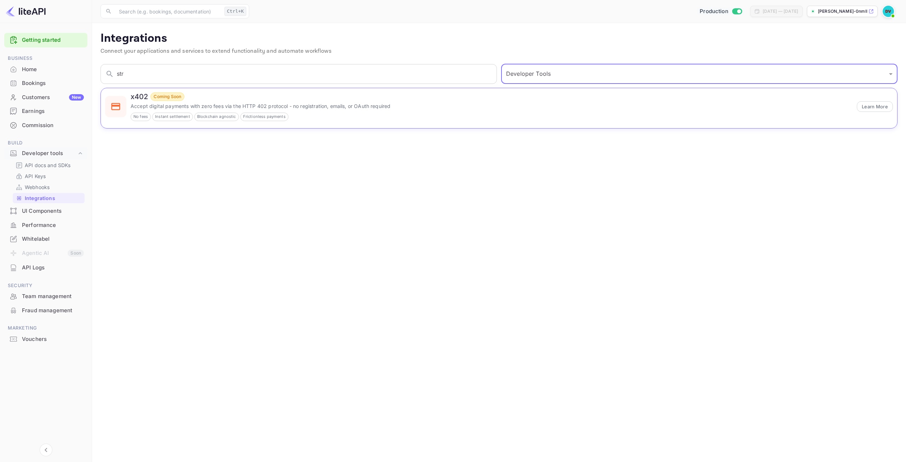
click at [501, 64] on select "All Categories Developer Tools Travel Services Payment Systems" at bounding box center [699, 74] width 396 height 20
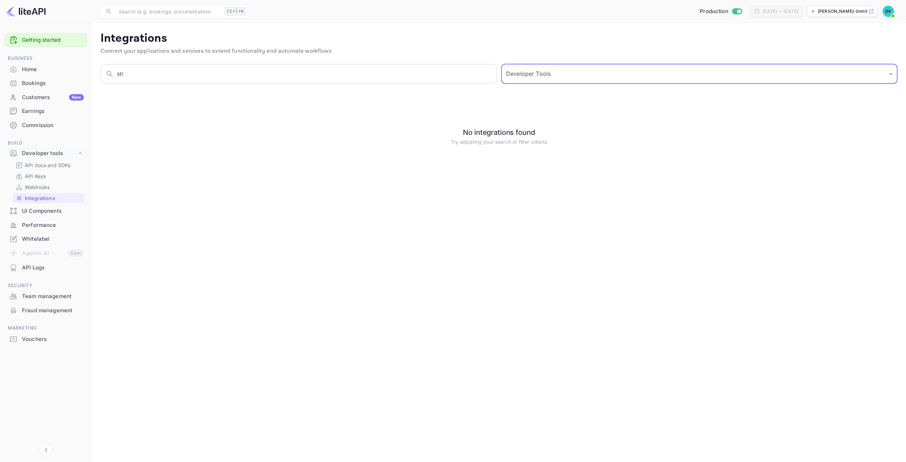
click at [543, 71] on select "All Categories Developer Tools Travel Services Payment Systems" at bounding box center [699, 74] width 396 height 20
select select "All Categories"
click at [501, 64] on select "All Categories Developer Tools Travel Services Payment Systems" at bounding box center [699, 74] width 396 height 20
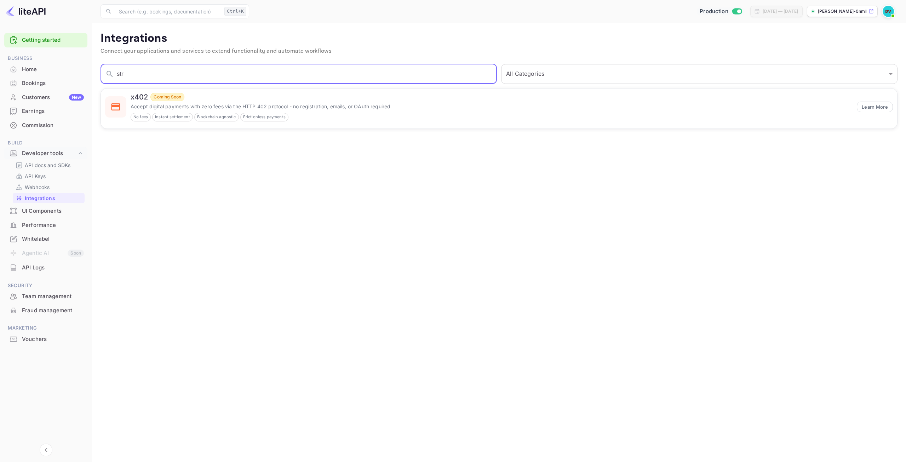
click at [136, 82] on input "str" at bounding box center [307, 74] width 380 height 20
type input "s"
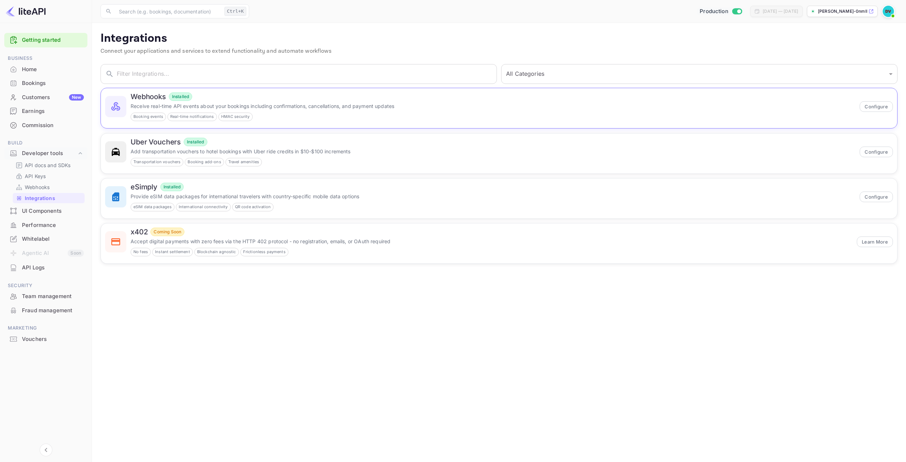
click at [140, 102] on div "Webhooks Installed Receive real-time API events about your bookings including c…" at bounding box center [493, 106] width 725 height 29
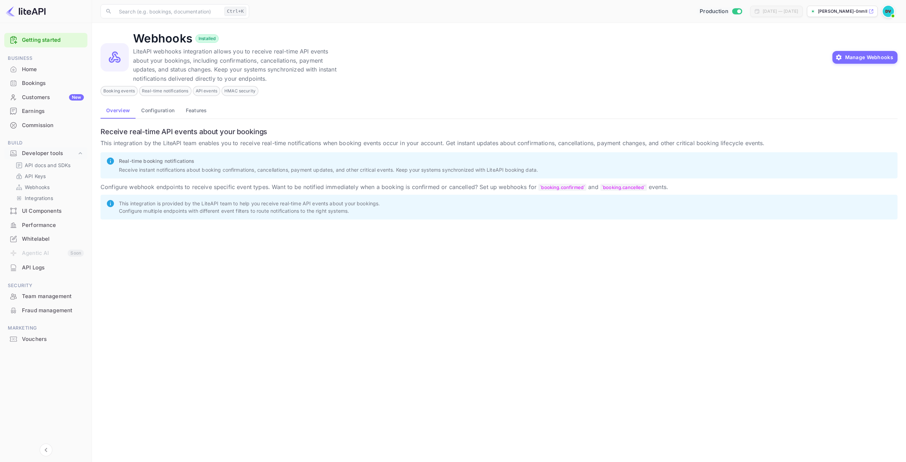
click at [169, 112] on button "Configuration" at bounding box center [158, 110] width 45 height 17
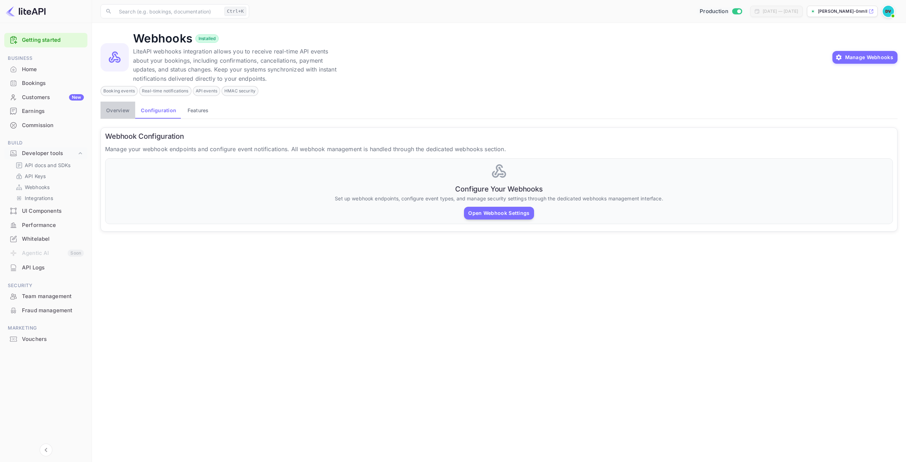
click at [114, 115] on button "Overview" at bounding box center [117, 110] width 35 height 17
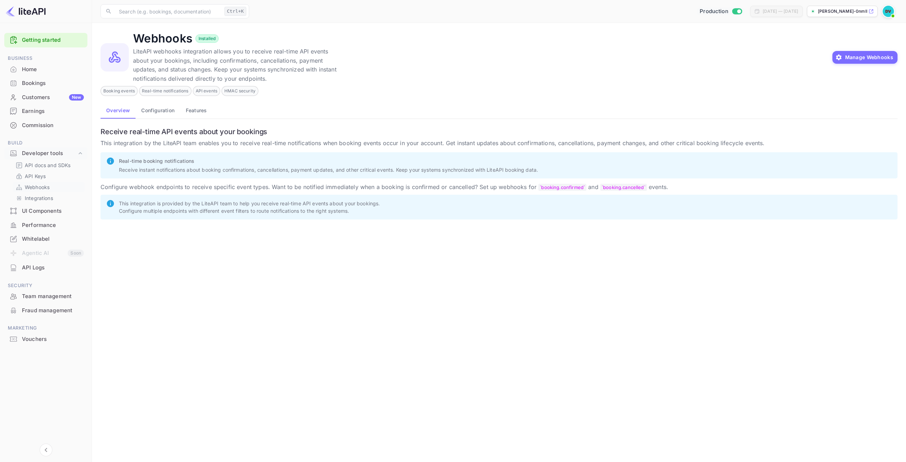
click at [34, 184] on p "Webhooks" at bounding box center [37, 186] width 25 height 7
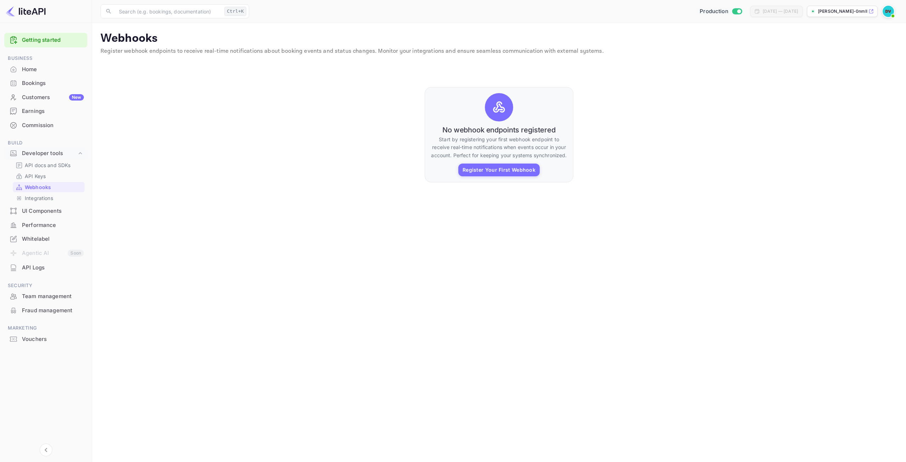
drag, startPoint x: 471, startPoint y: 175, endPoint x: 270, endPoint y: 277, distance: 225.6
click at [270, 277] on main "Webhooks Register webhook endpoints to receive real-time notifications about bo…" at bounding box center [499, 242] width 814 height 439
click at [45, 198] on p "Integrations" at bounding box center [39, 197] width 28 height 7
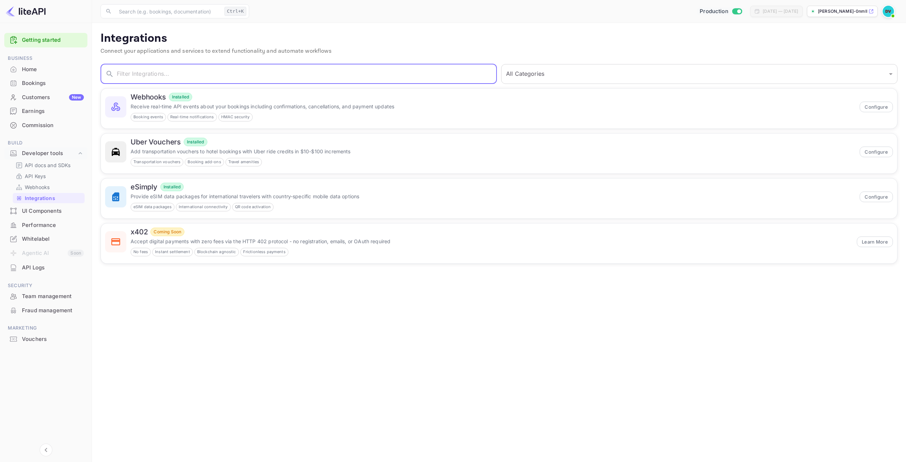
click at [301, 73] on input "text" at bounding box center [307, 74] width 380 height 20
click at [45, 190] on p "Webhooks" at bounding box center [37, 186] width 25 height 7
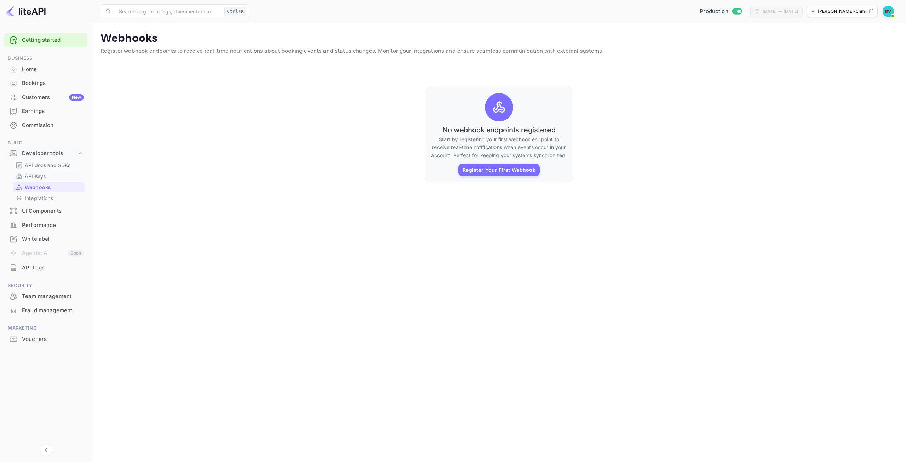
click at [37, 175] on p "API Keys" at bounding box center [35, 175] width 21 height 7
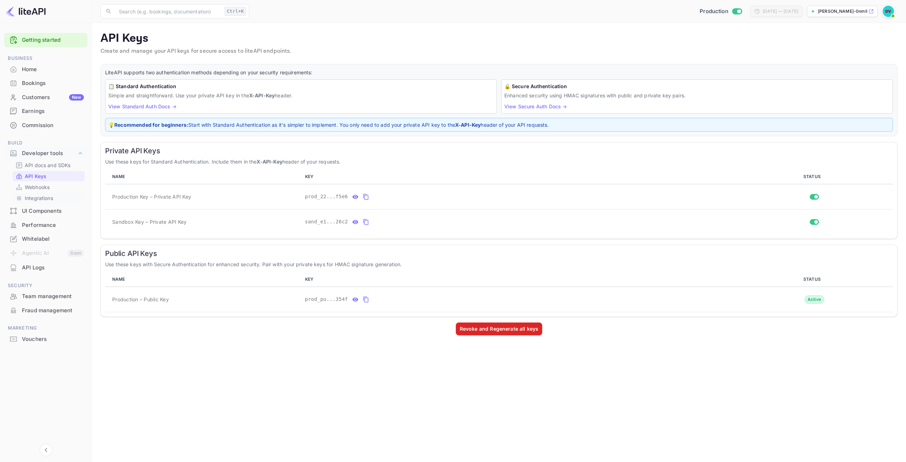
click at [45, 199] on p "Integrations" at bounding box center [39, 197] width 28 height 7
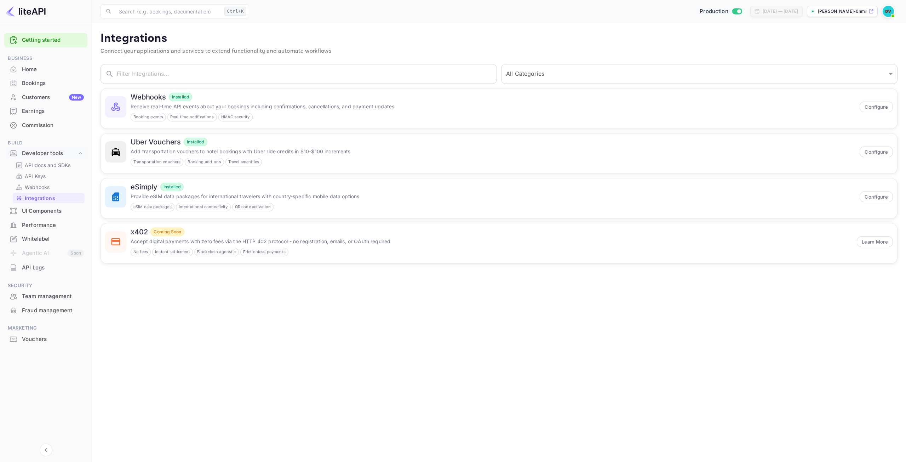
click at [39, 213] on div "UI Components" at bounding box center [53, 211] width 62 height 8
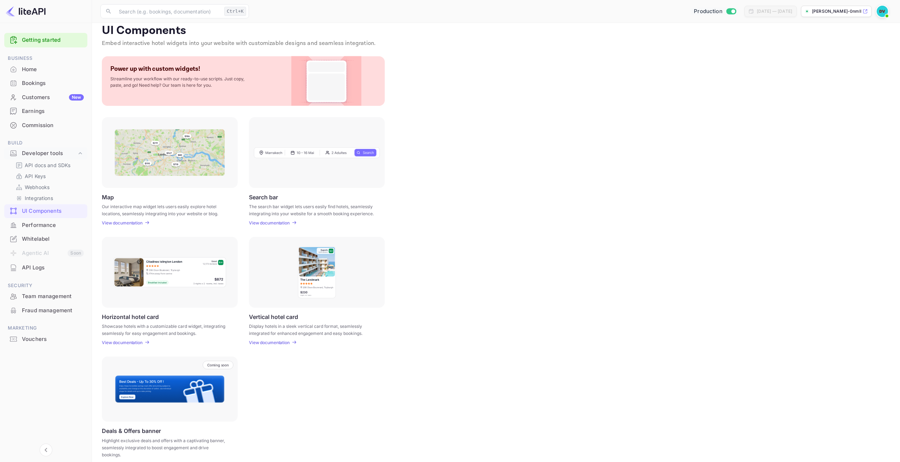
scroll to position [15, 0]
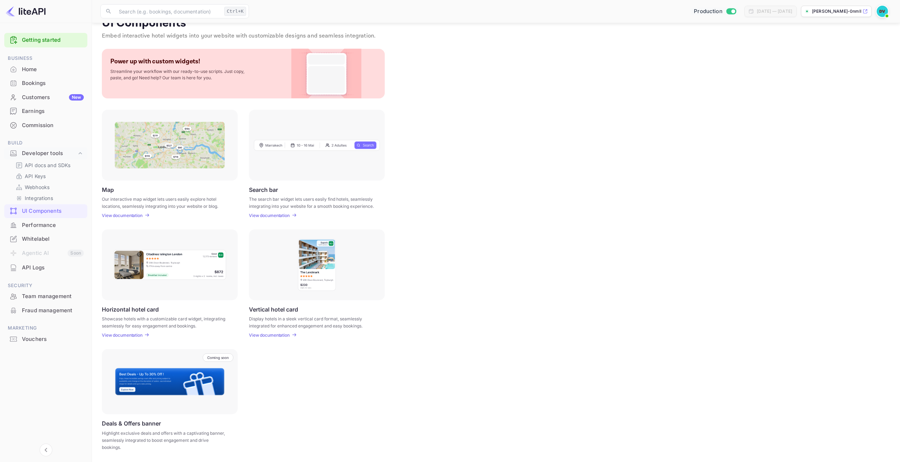
click at [132, 334] on p "View documentation" at bounding box center [122, 334] width 41 height 5
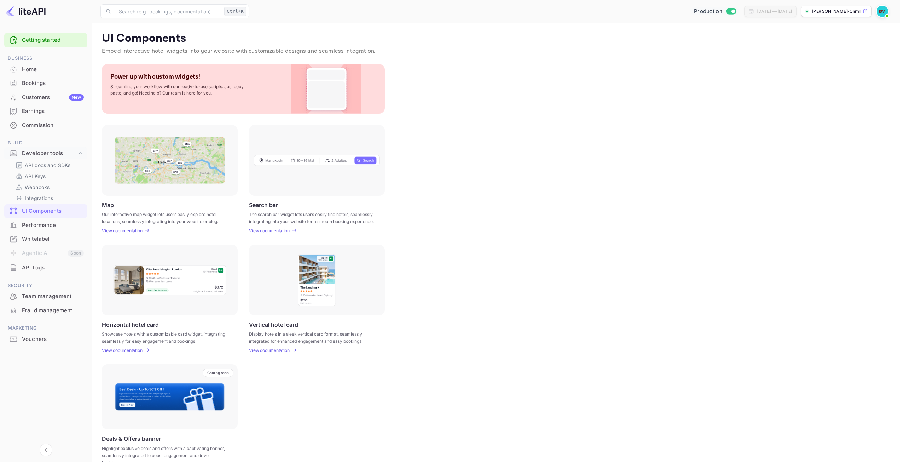
click at [882, 15] on img at bounding box center [882, 11] width 11 height 11
click at [539, 133] on div at bounding box center [453, 231] width 906 height 462
click at [33, 67] on div "Home" at bounding box center [53, 69] width 62 height 8
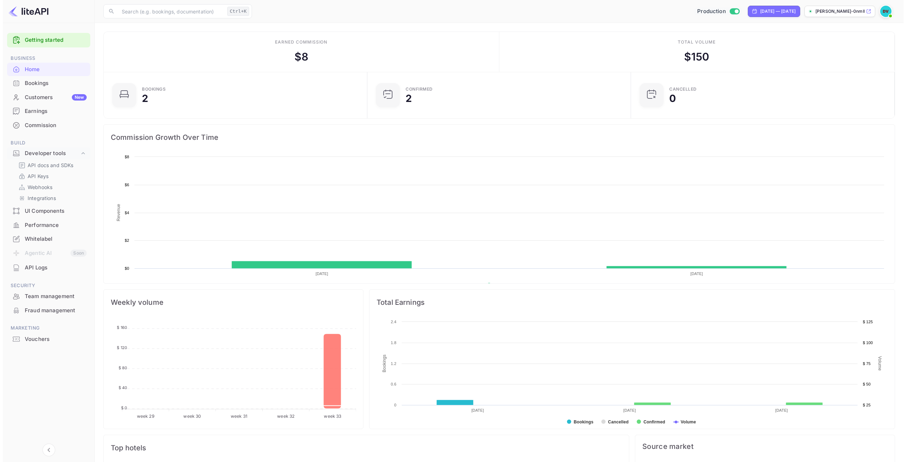
scroll to position [110, 254]
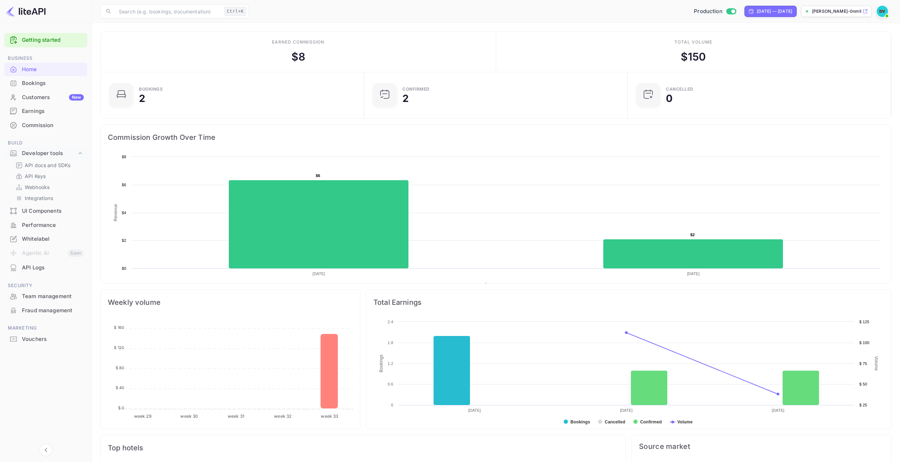
click at [850, 11] on p "[PERSON_NAME]-0nmll...." at bounding box center [836, 11] width 49 height 6
click at [31, 236] on div "Whitelabel" at bounding box center [53, 239] width 62 height 8
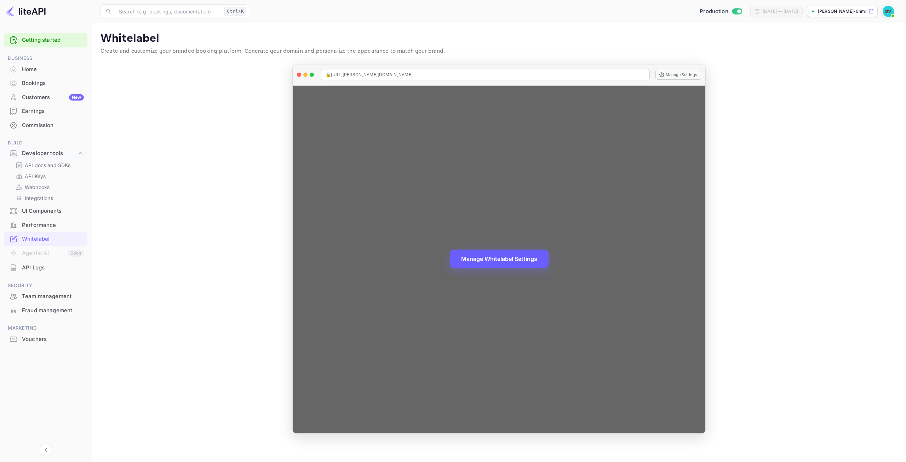
click at [476, 254] on button "Manage Whitelabel Settings" at bounding box center [499, 258] width 99 height 18
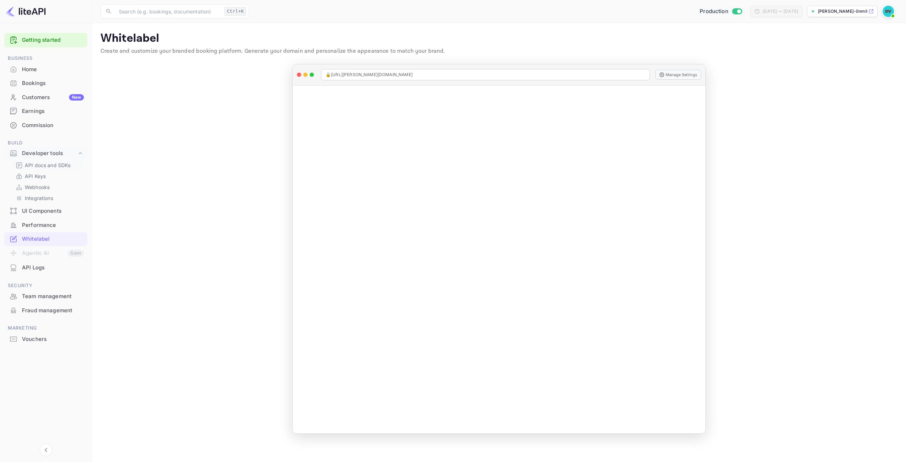
click at [39, 167] on p "API docs and SDKs" at bounding box center [48, 164] width 46 height 7
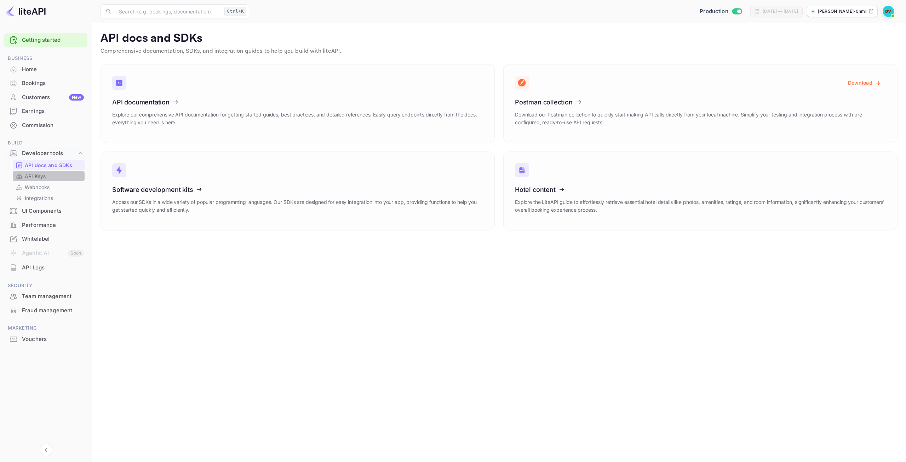
click at [39, 172] on div "API Keys" at bounding box center [49, 176] width 72 height 10
click at [38, 176] on p "API Keys" at bounding box center [35, 175] width 21 height 7
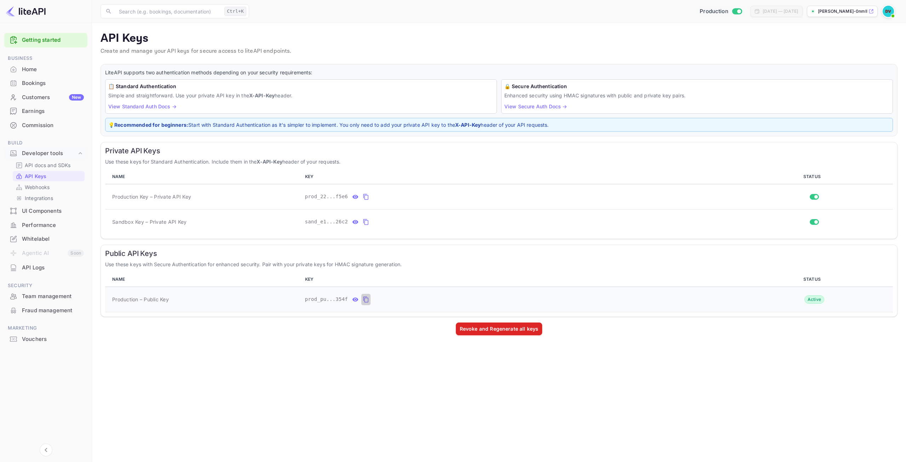
click at [364, 301] on icon "public api keys table" at bounding box center [365, 300] width 5 height 6
click at [352, 197] on icon "private api keys table" at bounding box center [355, 197] width 6 height 4
click at [354, 300] on icon "public api keys table" at bounding box center [355, 299] width 6 height 4
click at [446, 196] on icon "private api keys table" at bounding box center [448, 197] width 5 height 6
click at [175, 370] on main "API Keys Create and manage your API keys for secure access to liteAPI endpoints…" at bounding box center [499, 242] width 814 height 439
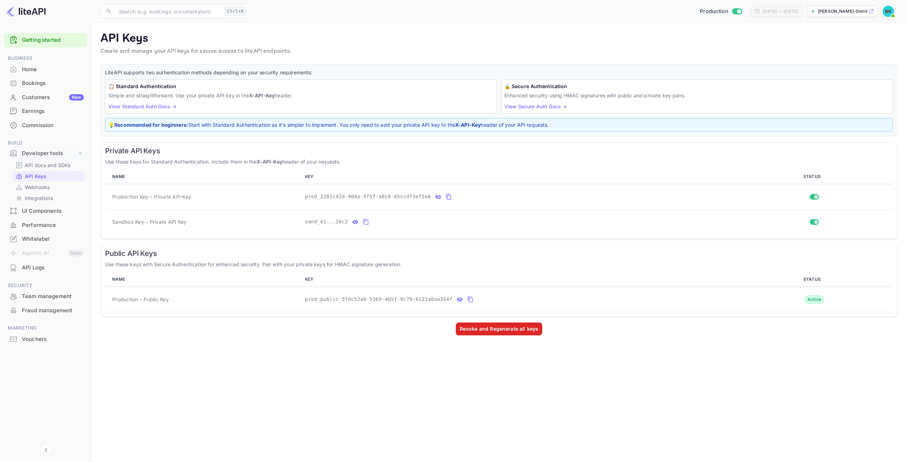
click at [546, 105] on link "View Secure Auth Docs →" at bounding box center [535, 106] width 63 height 6
click at [159, 105] on link "View Standard Auth Docs →" at bounding box center [142, 106] width 68 height 6
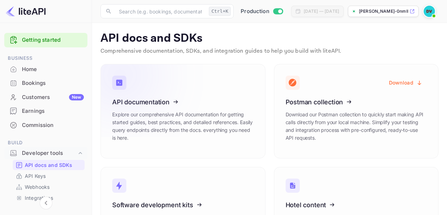
click at [246, 134] on p "Explore our comprehensive API documentation for getting started guides, best pr…" at bounding box center [183, 126] width 142 height 31
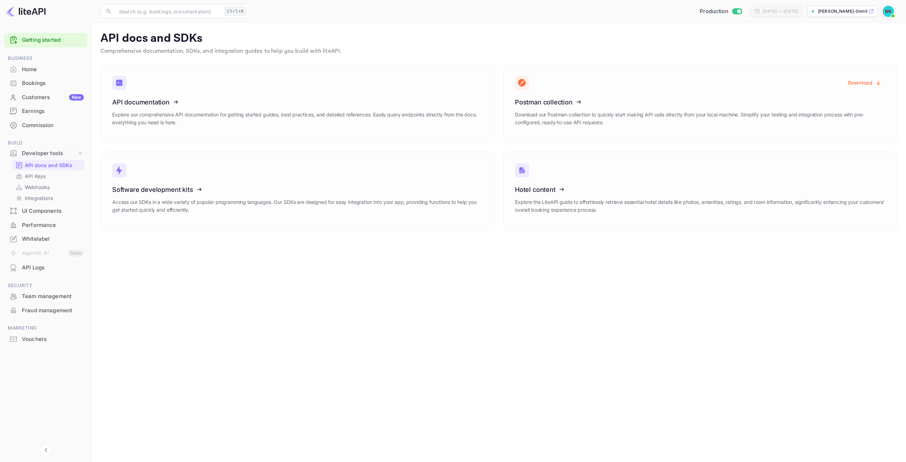
click at [61, 95] on div "Customers New" at bounding box center [53, 97] width 62 height 8
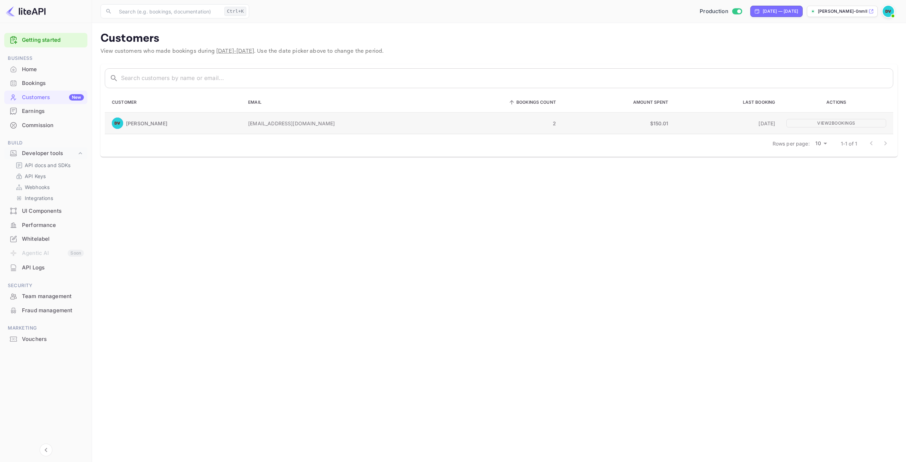
click at [167, 123] on p "[PERSON_NAME]" at bounding box center [146, 123] width 41 height 7
click at [34, 166] on p "API docs and SDKs" at bounding box center [48, 164] width 46 height 7
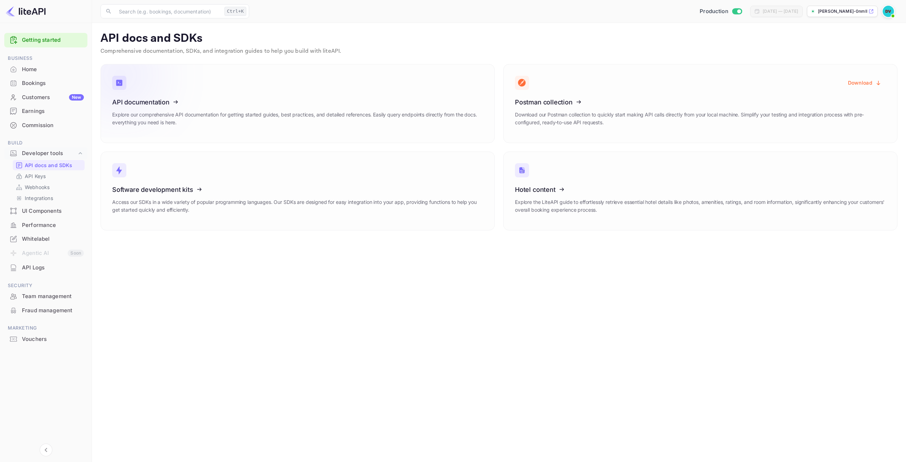
click at [120, 86] on icon at bounding box center [122, 75] width 52 height 25
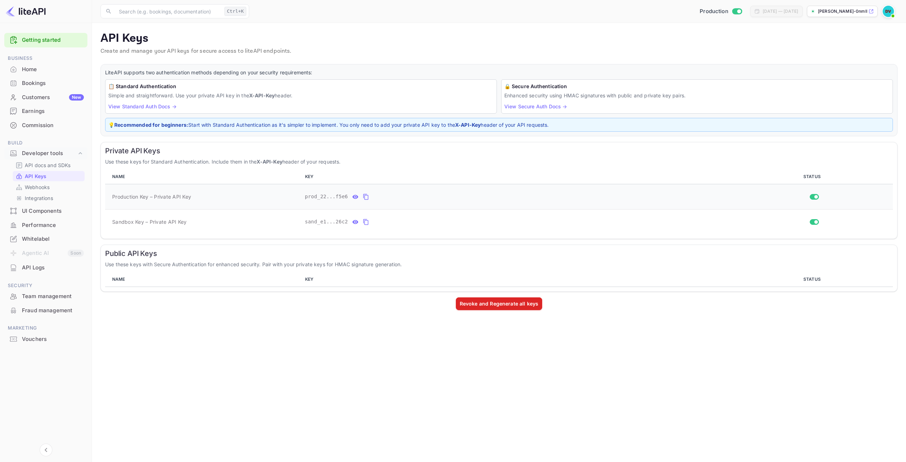
click at [363, 196] on icon "private api keys table" at bounding box center [365, 197] width 5 height 6
click at [28, 68] on div "Home" at bounding box center [53, 69] width 62 height 8
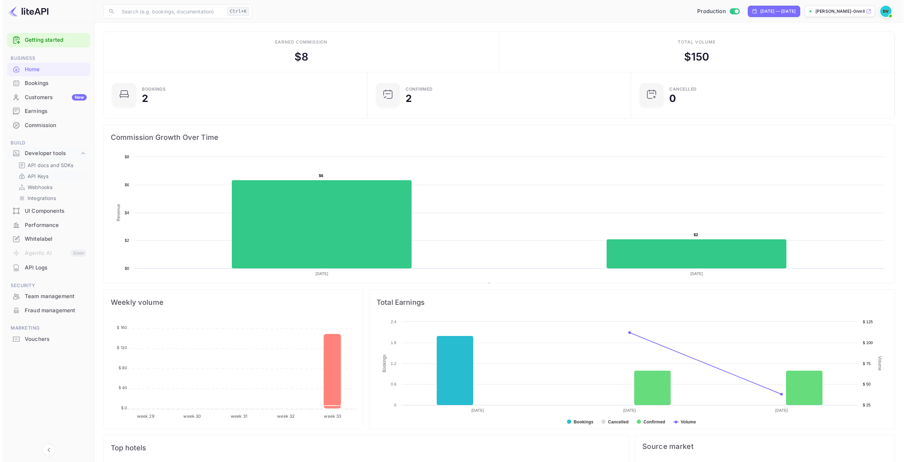
scroll to position [6, 6]
click at [36, 177] on p "API Keys" at bounding box center [35, 175] width 21 height 7
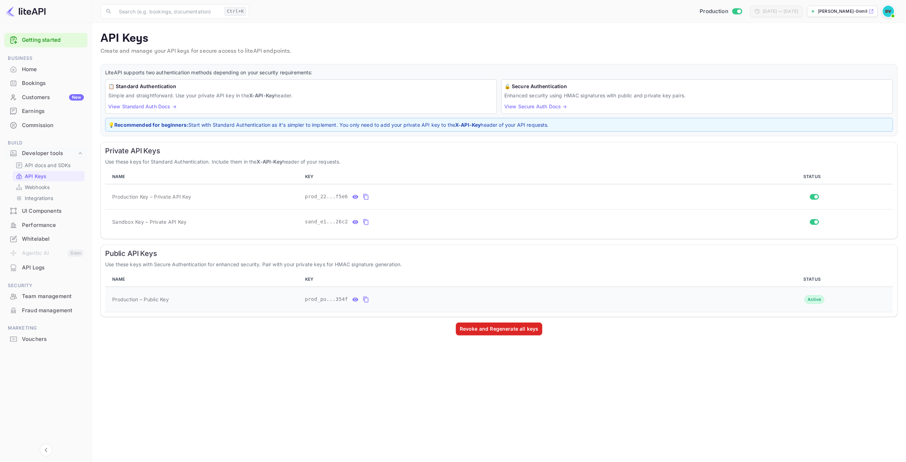
click at [352, 300] on icon "public api keys table" at bounding box center [355, 299] width 6 height 4
click at [352, 194] on icon "private api keys table" at bounding box center [355, 196] width 6 height 8
click at [467, 299] on icon "public api keys table" at bounding box center [470, 299] width 6 height 8
click at [435, 197] on icon "private api keys table" at bounding box center [438, 196] width 6 height 5
click at [353, 196] on icon "private api keys table" at bounding box center [355, 196] width 6 height 8
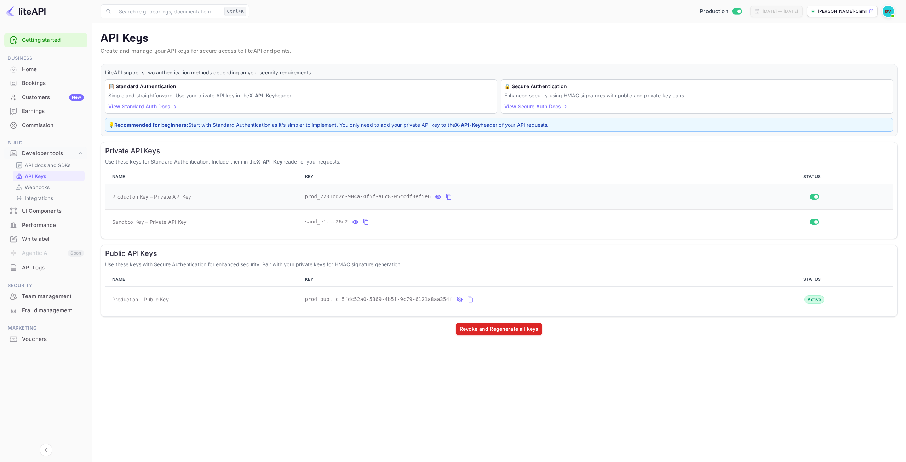
click at [445, 197] on icon "private api keys table" at bounding box center [448, 196] width 6 height 8
